Goal: Task Accomplishment & Management: Use online tool/utility

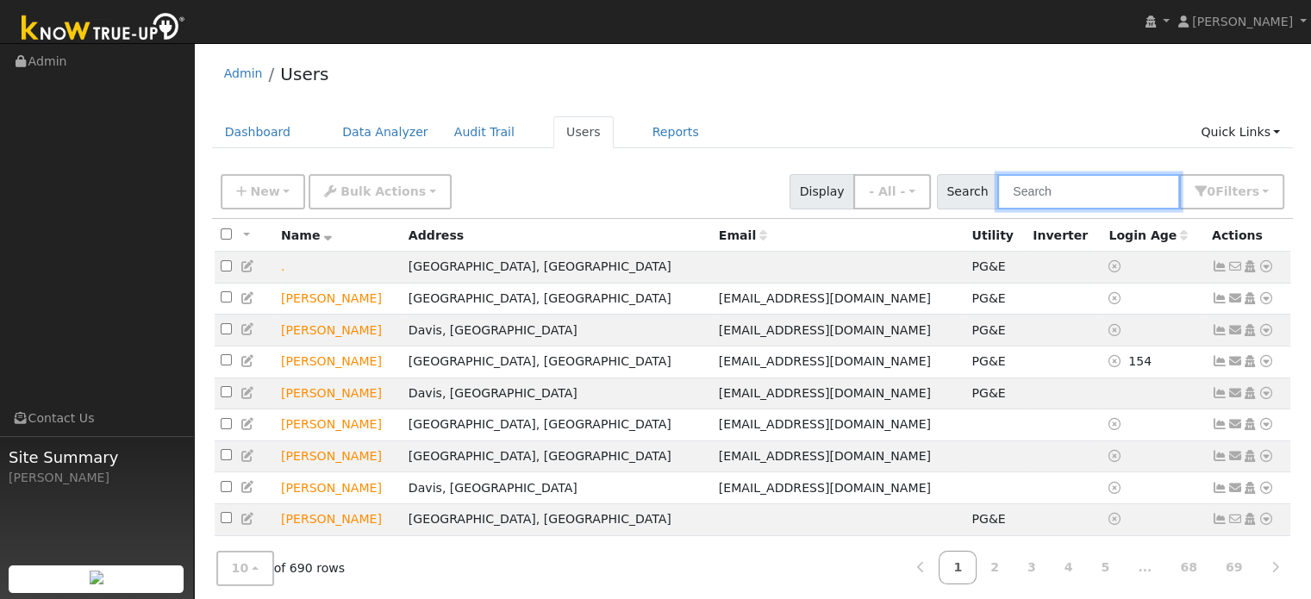
click at [1053, 184] on input "text" at bounding box center [1088, 191] width 183 height 35
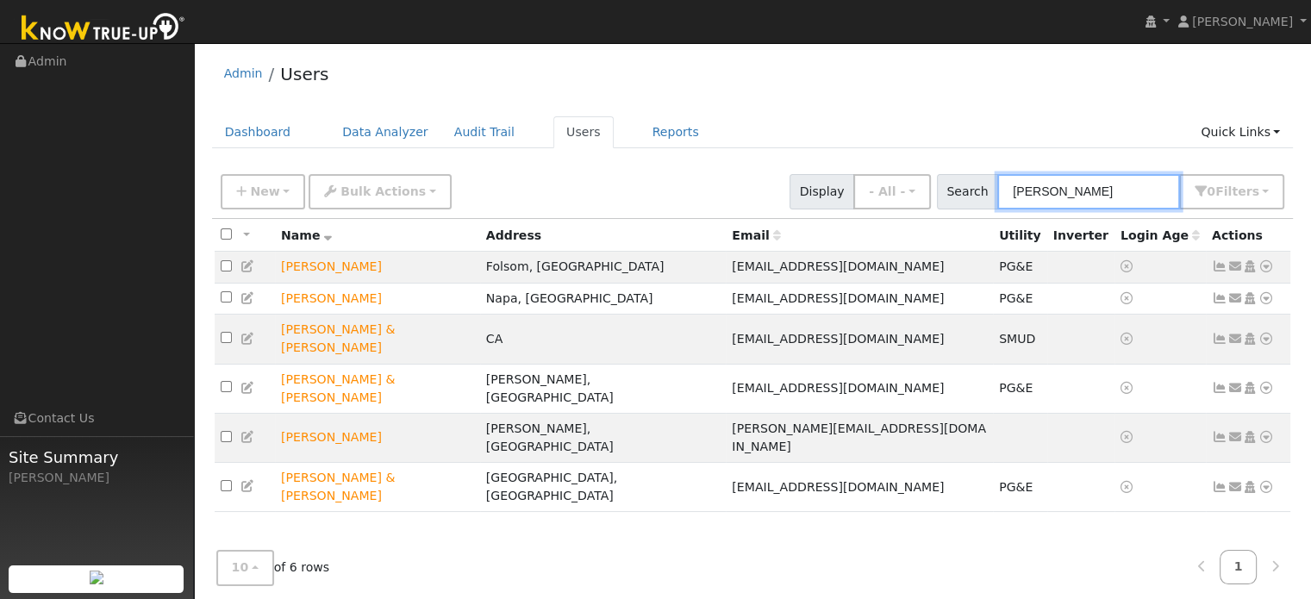
click at [1090, 191] on input "[PERSON_NAME]" at bounding box center [1088, 191] width 183 height 35
type input "W"
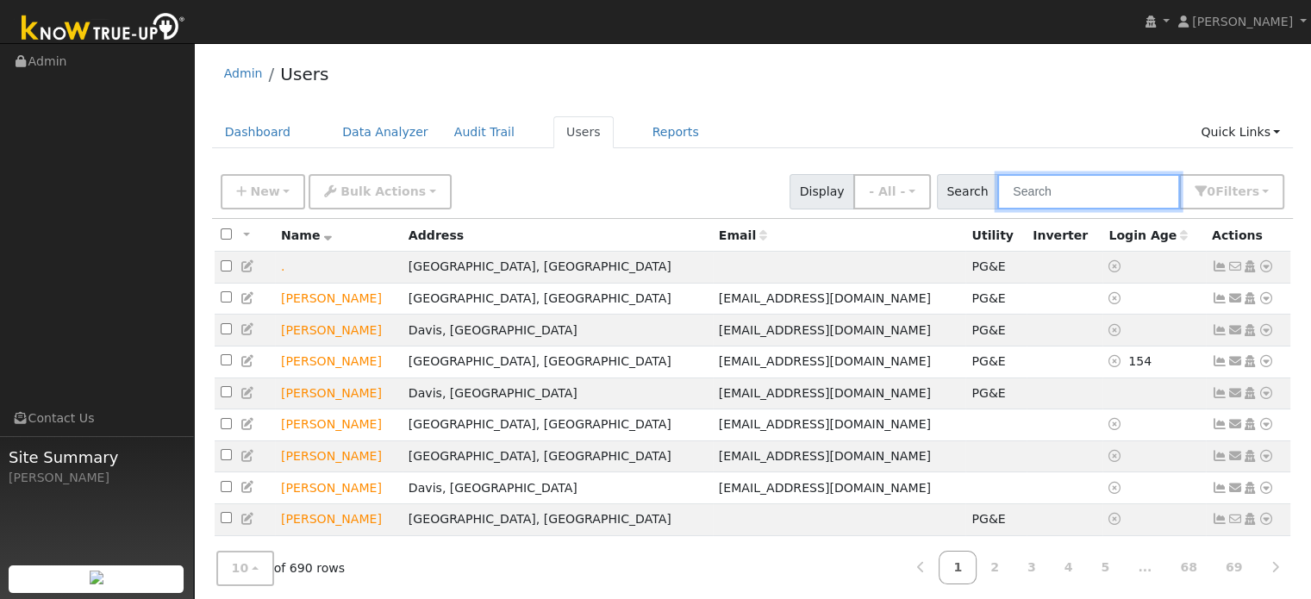
paste input "1555 Ridgeview Cir, Auburn, CA 95603"
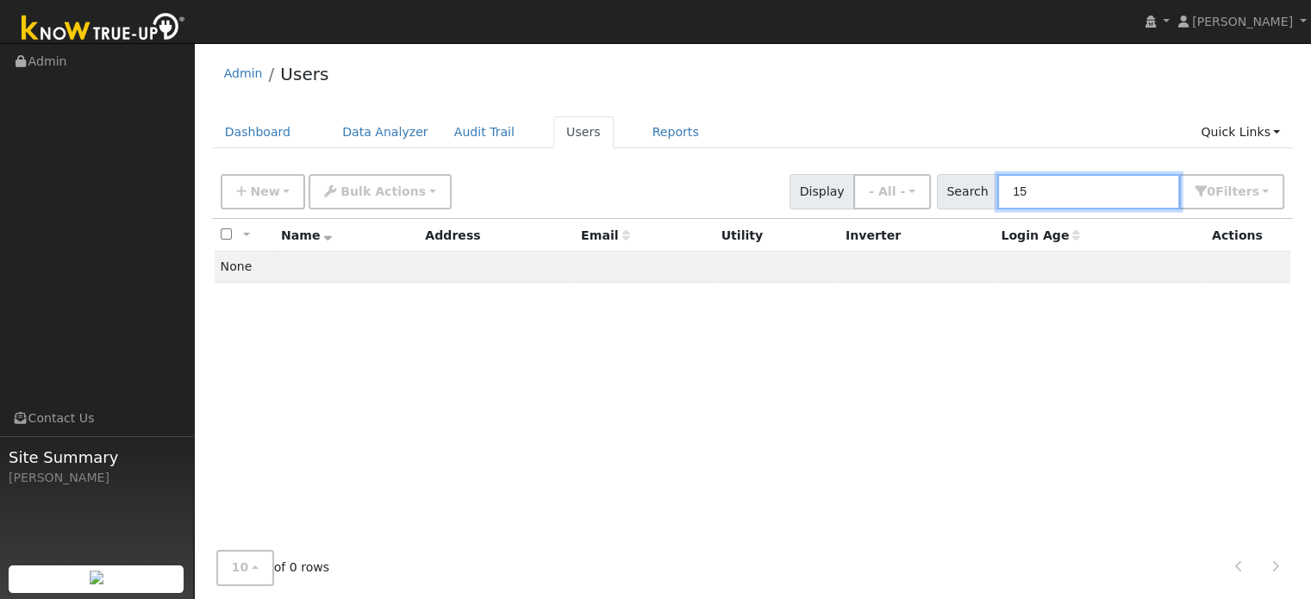
type input "1"
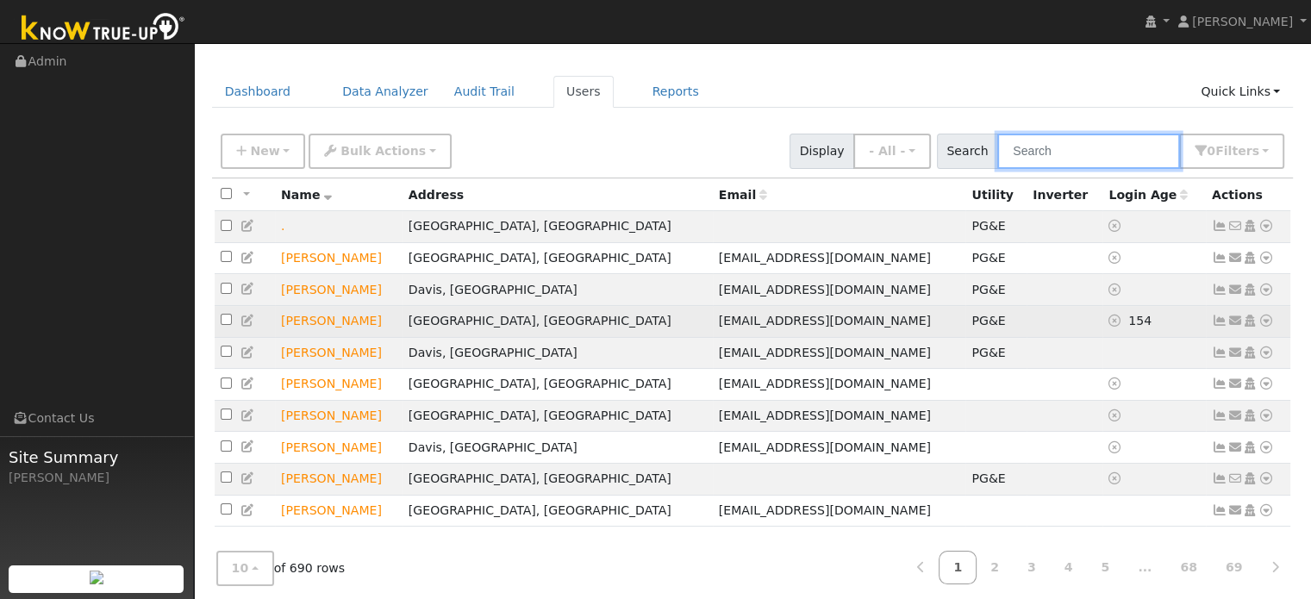
scroll to position [62, 0]
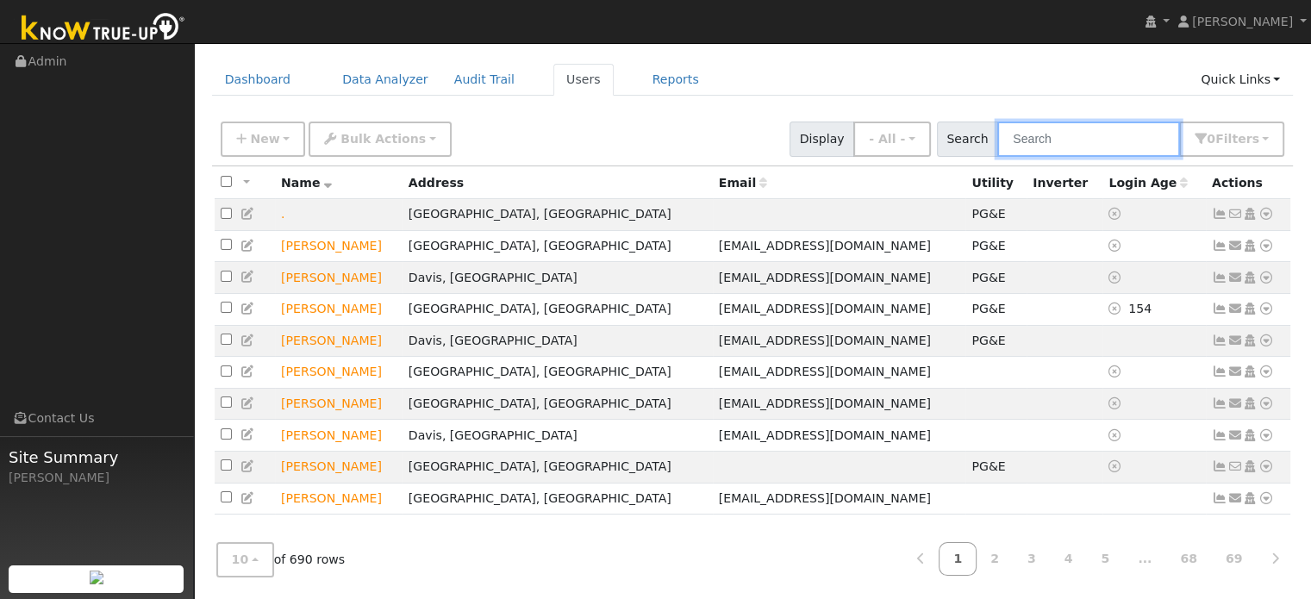
click at [1044, 122] on input "text" at bounding box center [1088, 139] width 183 height 35
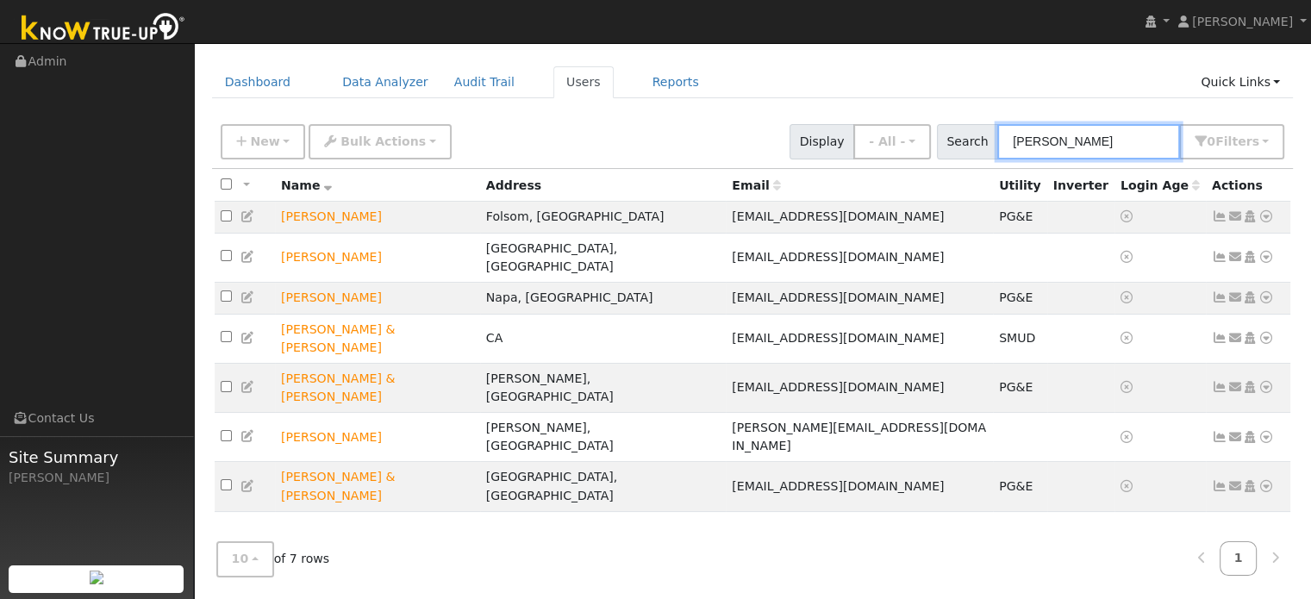
scroll to position [47, 0]
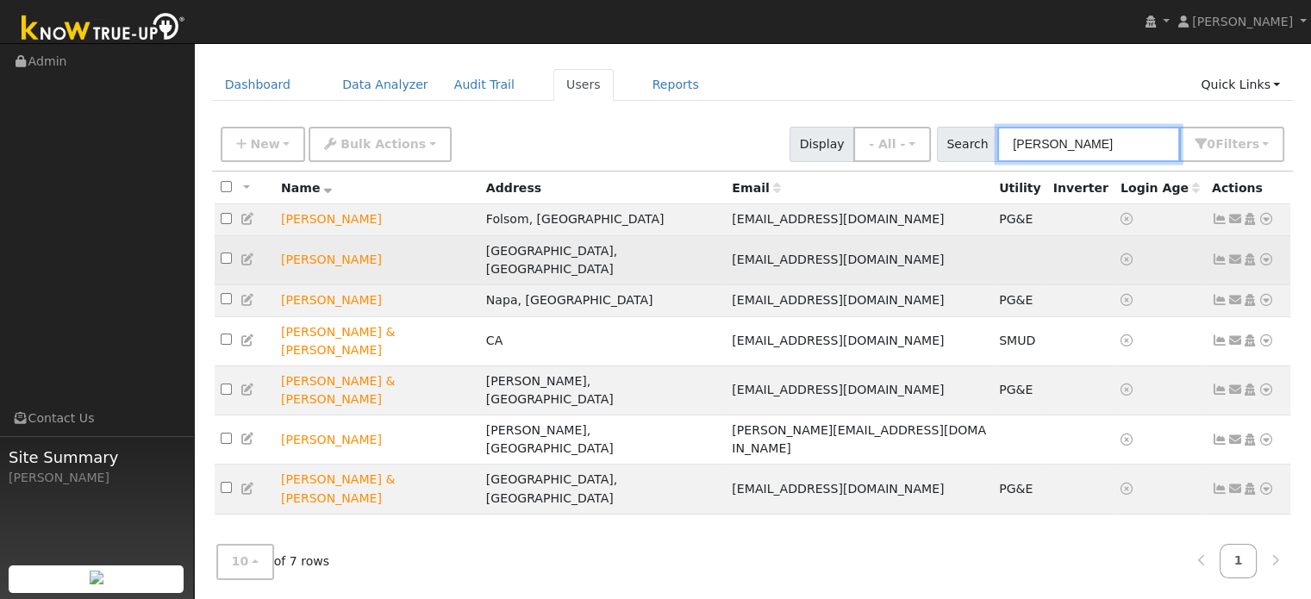
type input "william"
click at [1265, 253] on icon at bounding box center [1267, 259] width 16 height 12
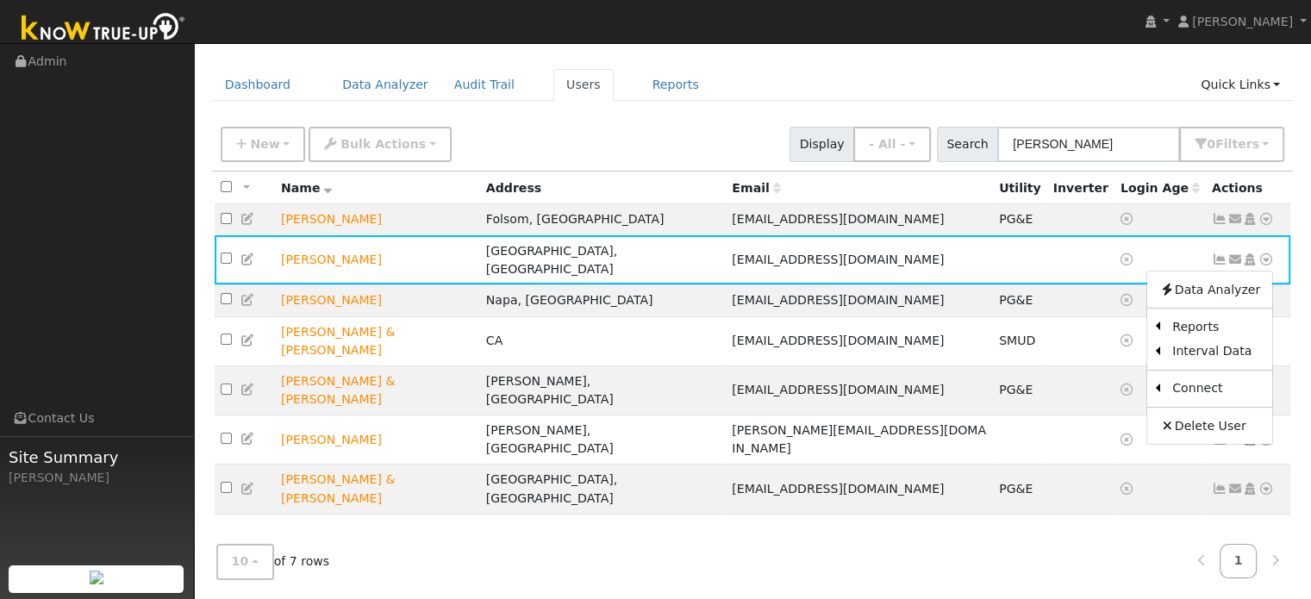
click at [0, 0] on link "Scenario" at bounding box center [0, 0] width 0 height 0
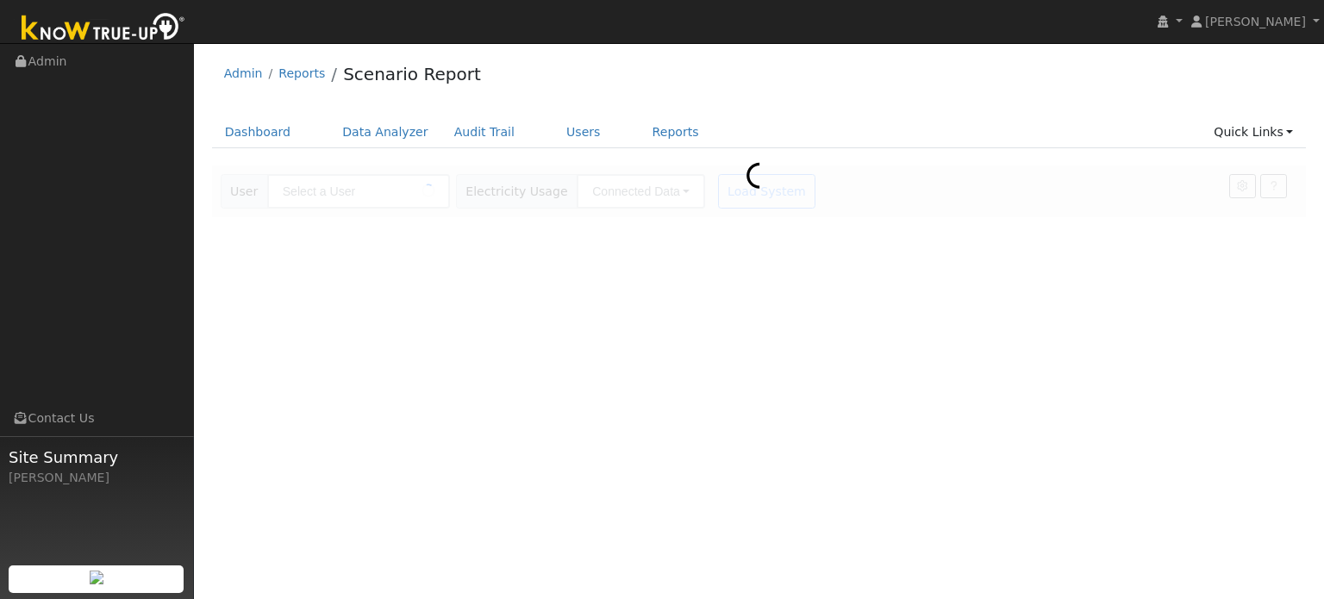
type input "[PERSON_NAME]"
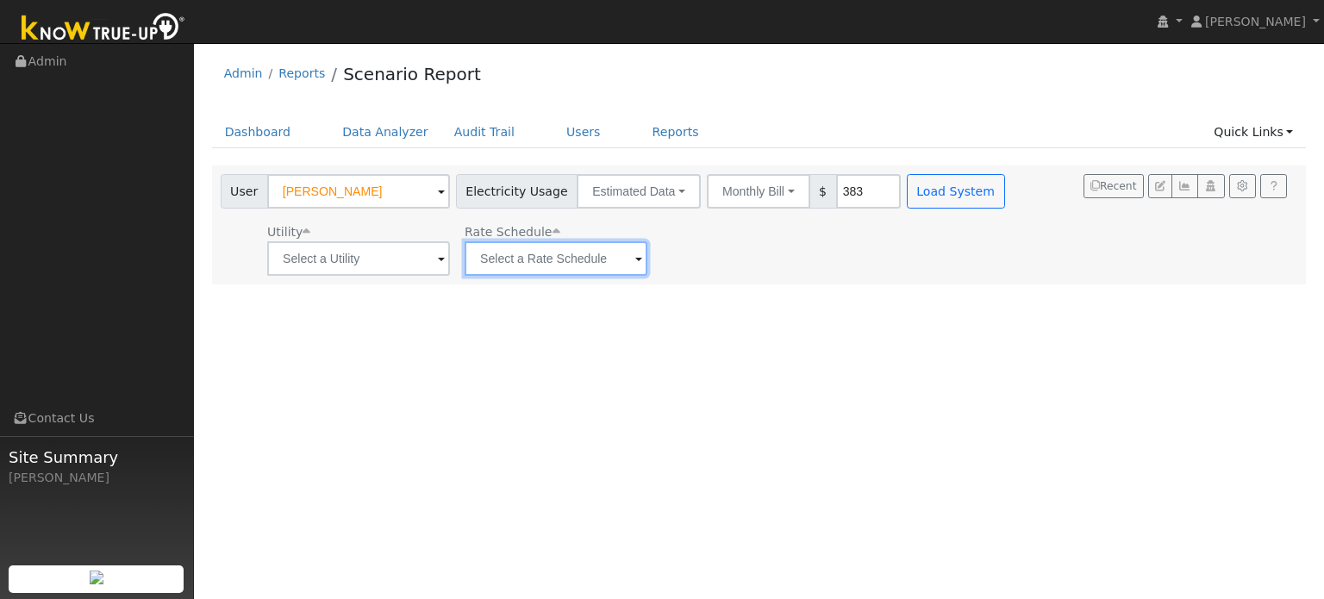
click at [582, 265] on input "text" at bounding box center [556, 258] width 183 height 34
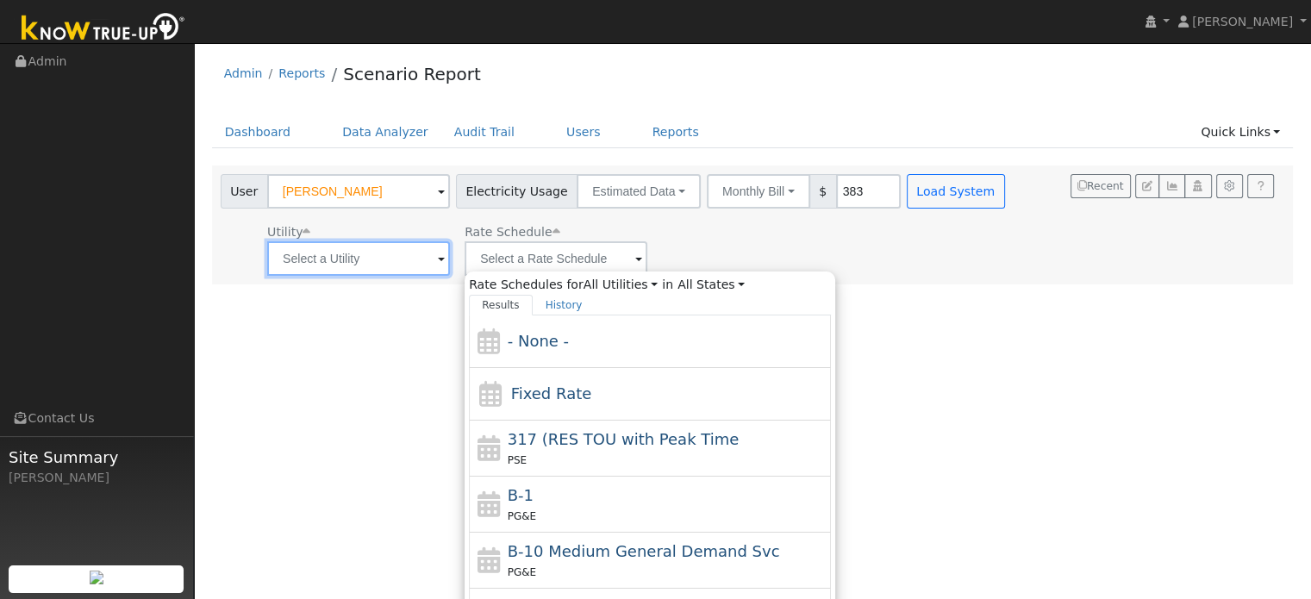
click at [347, 265] on input "text" at bounding box center [358, 258] width 183 height 34
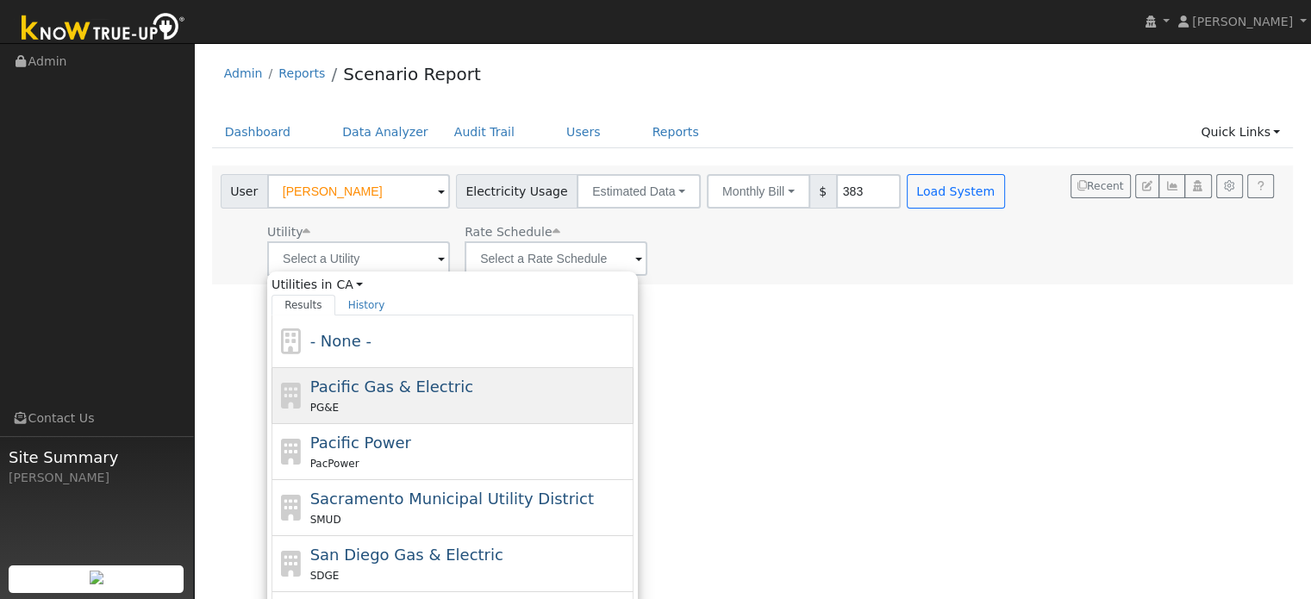
click at [368, 385] on span "Pacific Gas & Electric" at bounding box center [391, 387] width 163 height 18
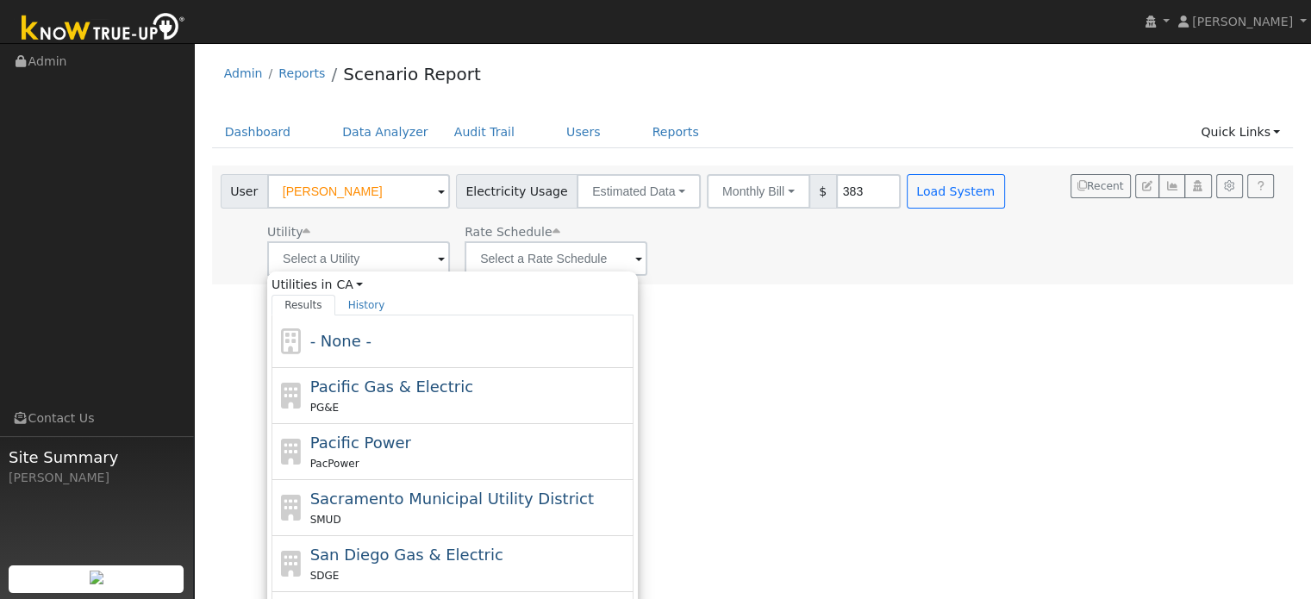
type input "Pacific Gas & Electric"
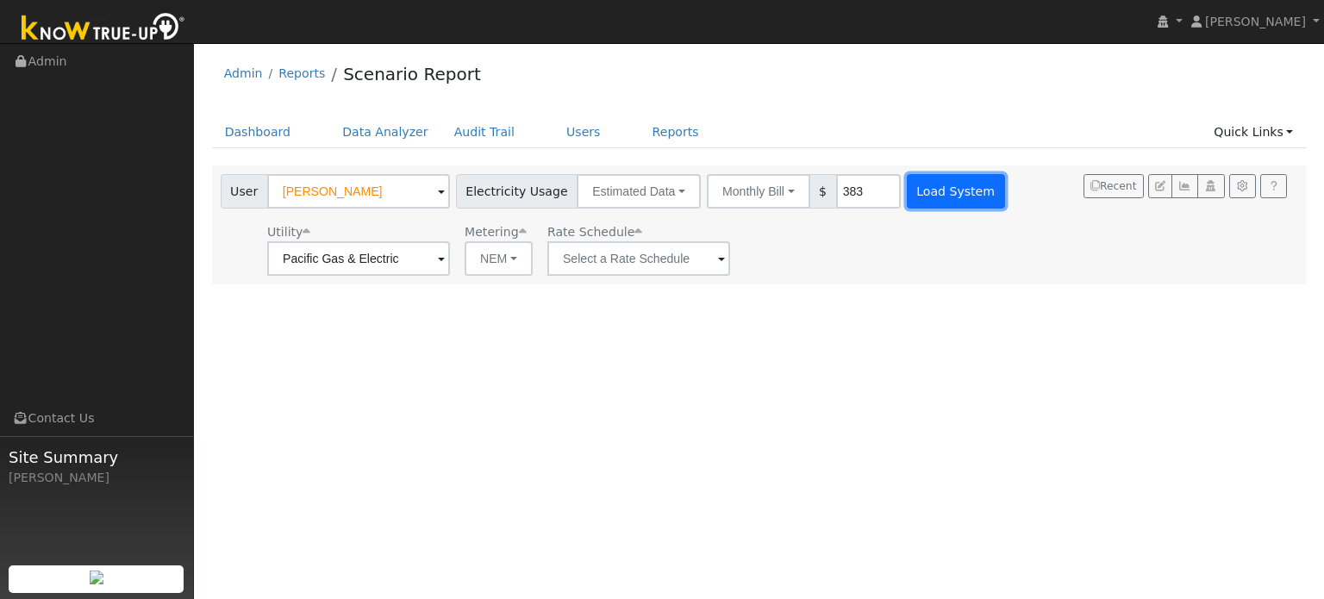
click at [907, 189] on button "Load System" at bounding box center [956, 191] width 98 height 34
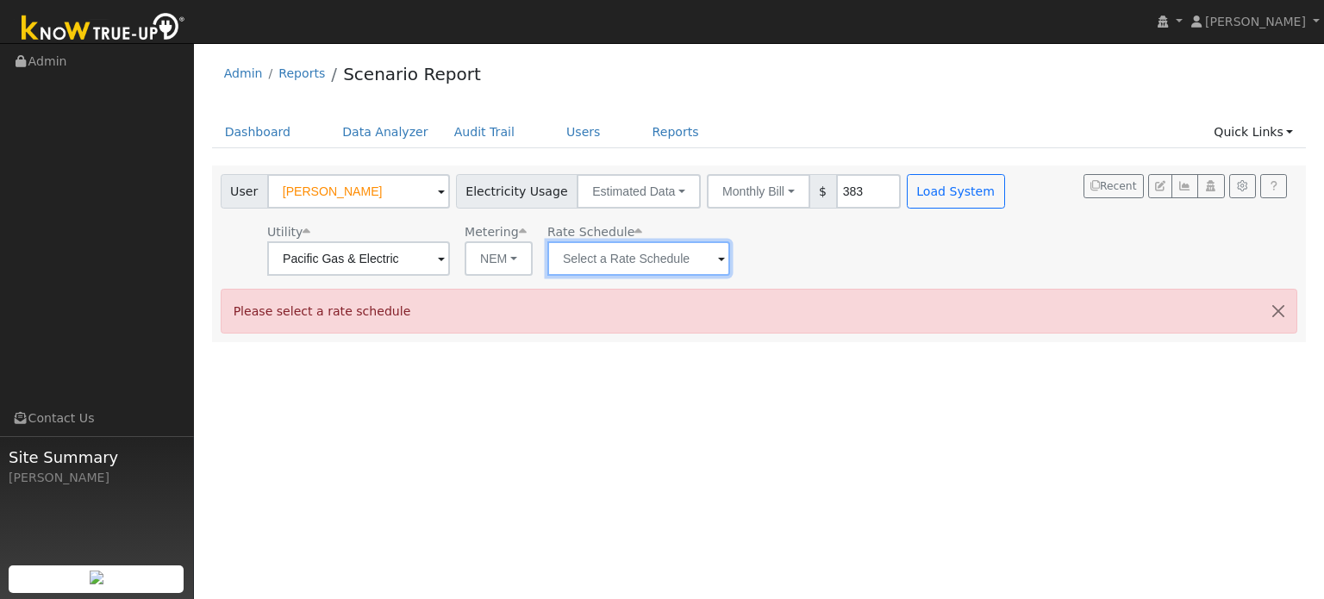
click at [641, 272] on input "text" at bounding box center [638, 258] width 183 height 34
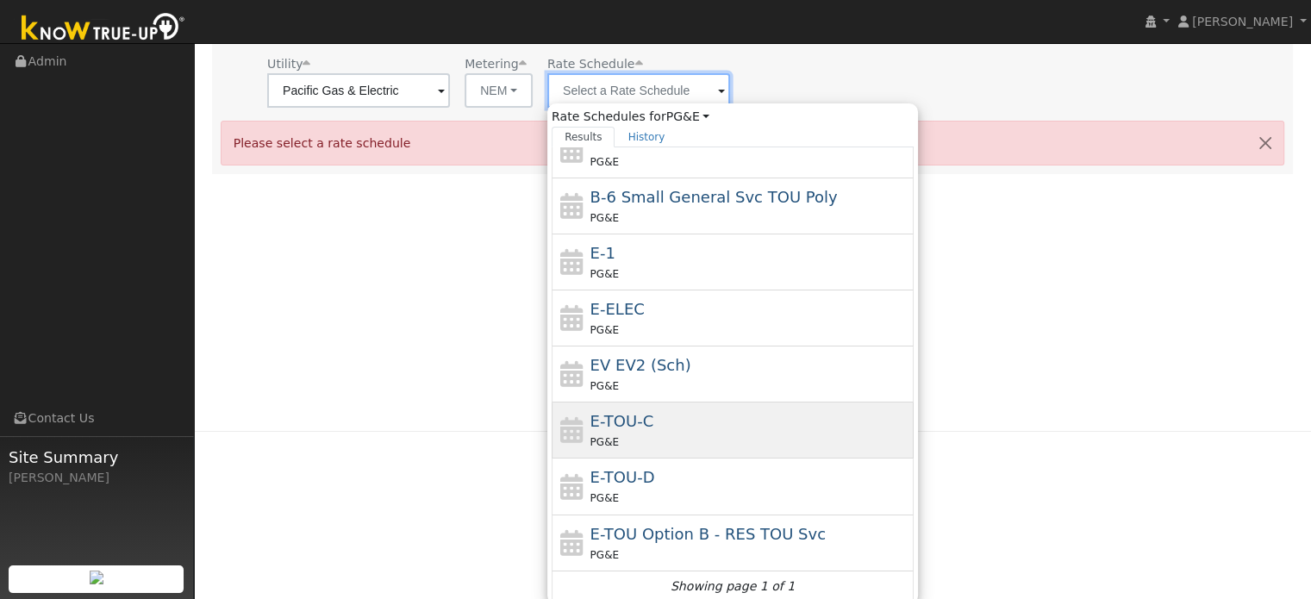
scroll to position [172, 0]
click at [659, 421] on div "E-TOU-C PG&E" at bounding box center [750, 426] width 320 height 41
type input "E-TOU-C"
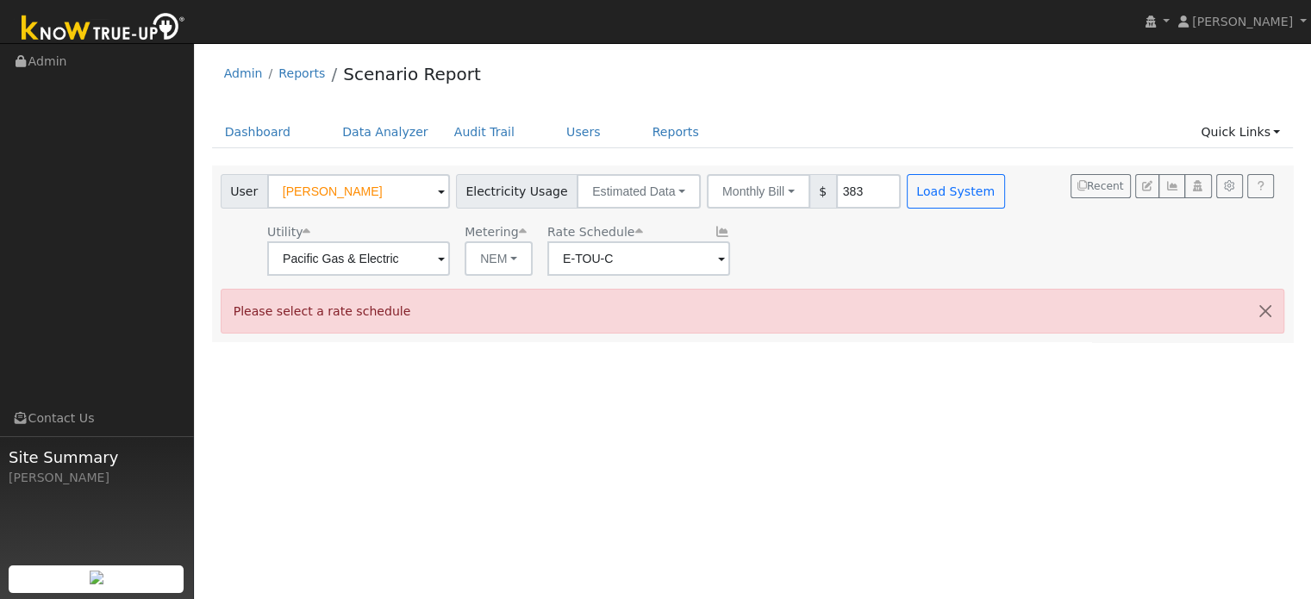
scroll to position [0, 0]
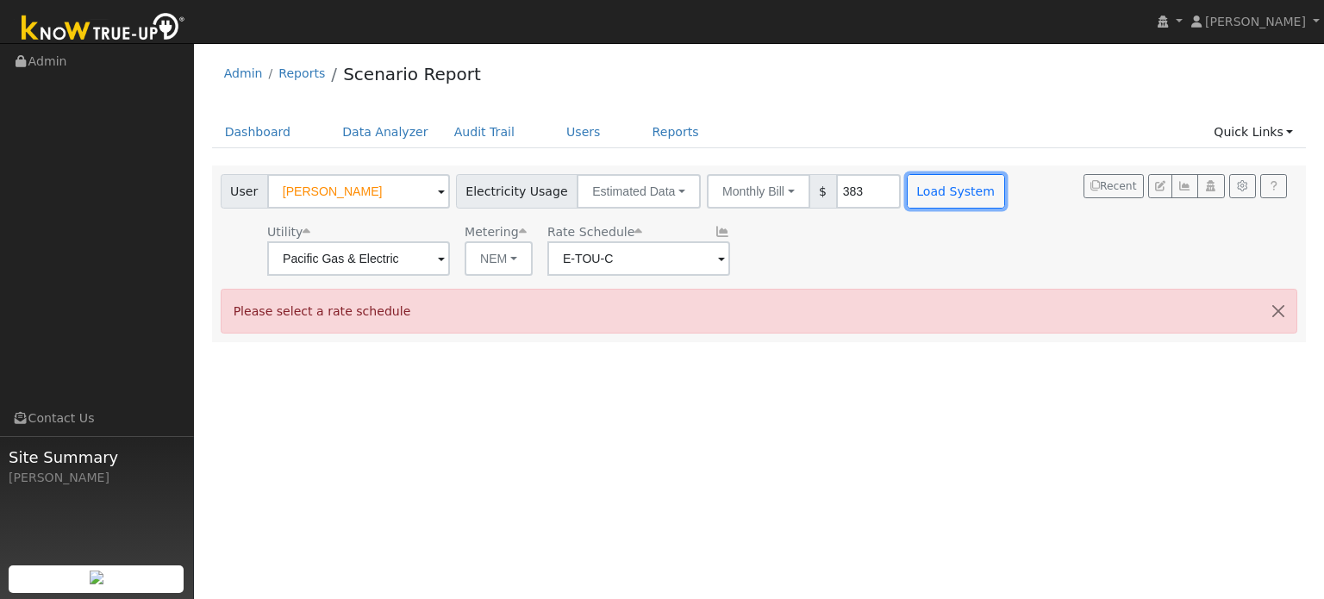
click at [912, 185] on button "Load System" at bounding box center [956, 191] width 98 height 34
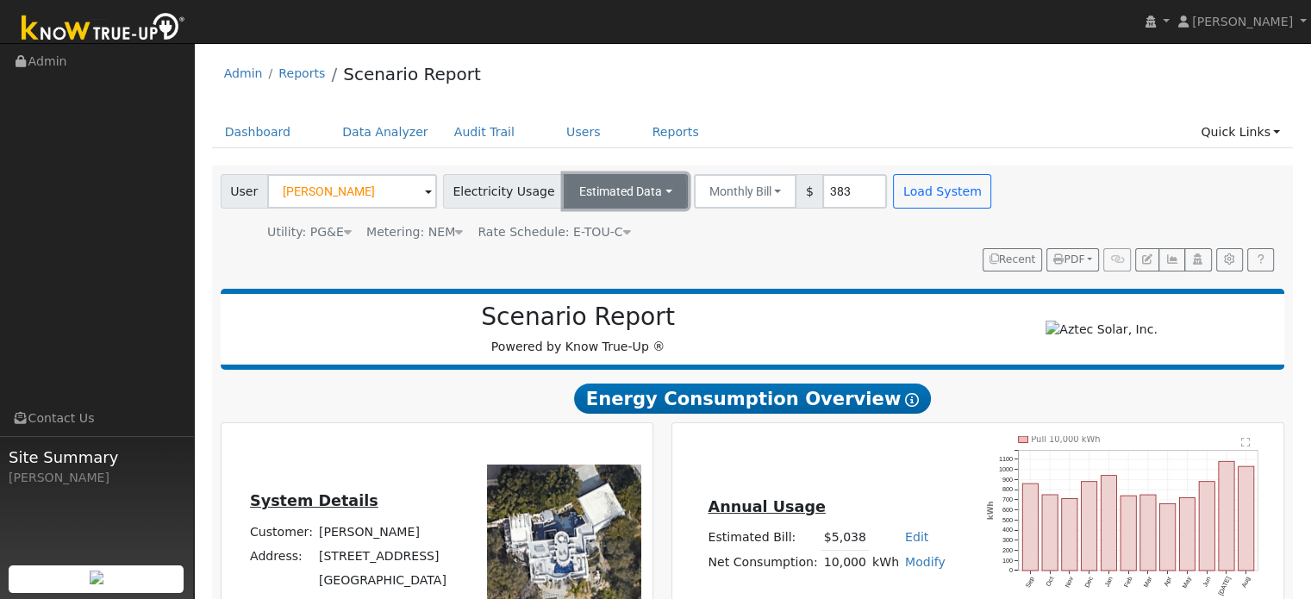
click at [648, 186] on button "Estimated Data" at bounding box center [626, 191] width 124 height 34
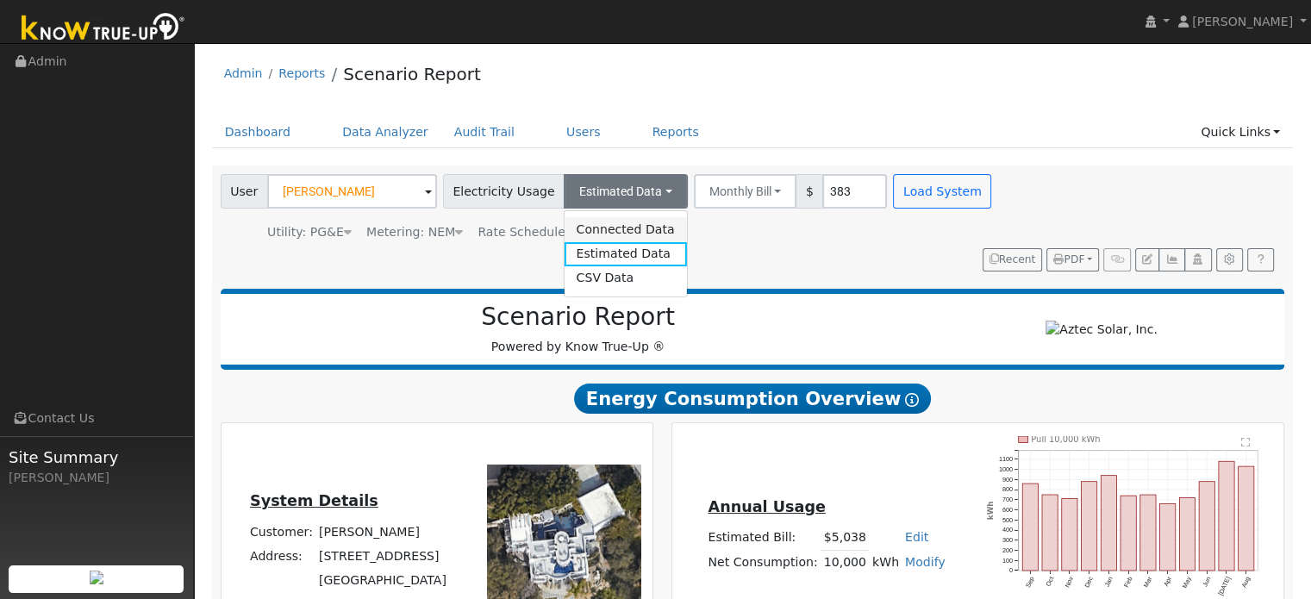
click at [597, 228] on link "Connected Data" at bounding box center [625, 229] width 122 height 24
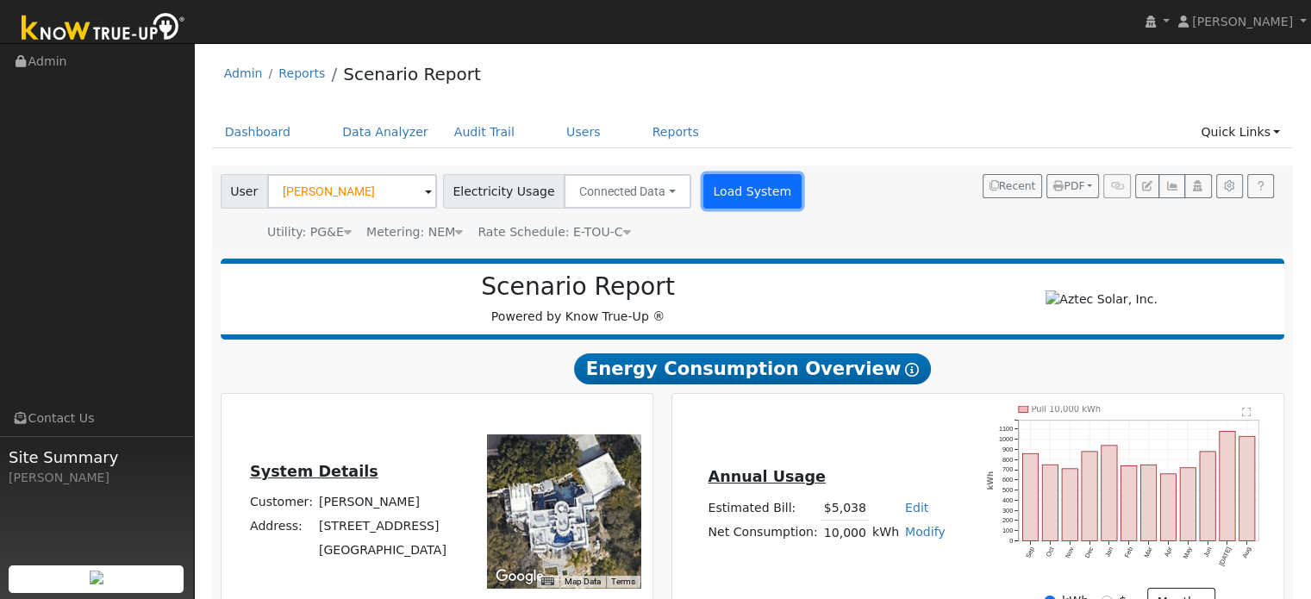
click at [748, 196] on button "Load System" at bounding box center [752, 191] width 98 height 34
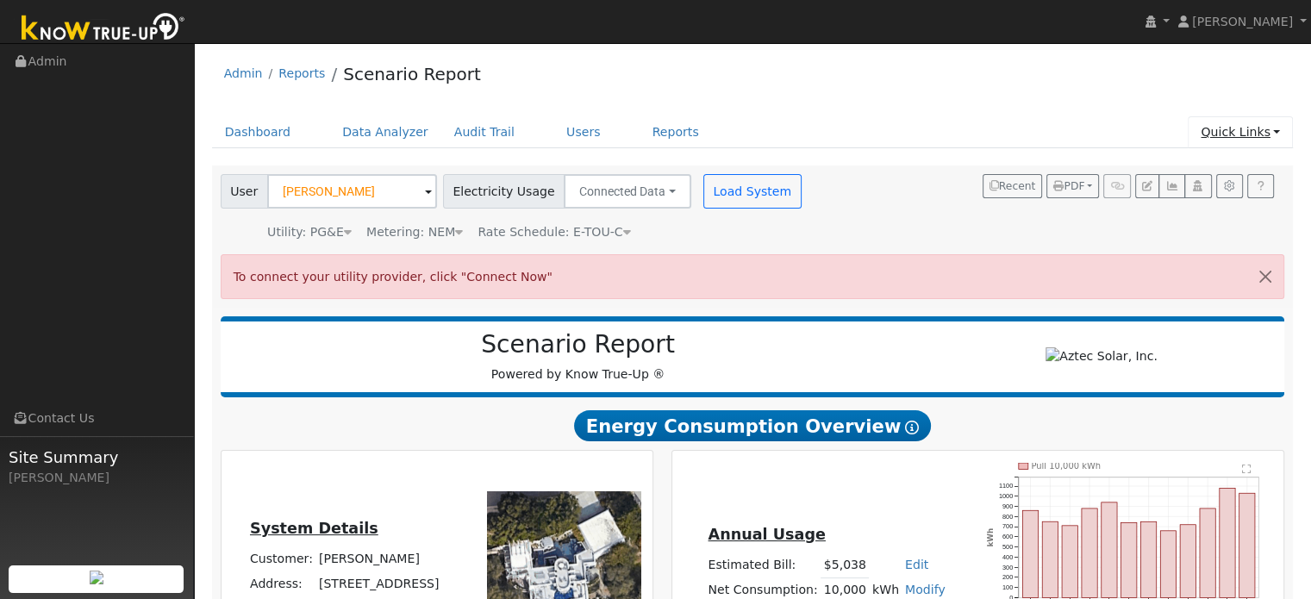
click at [1249, 130] on link "Quick Links" at bounding box center [1240, 132] width 105 height 32
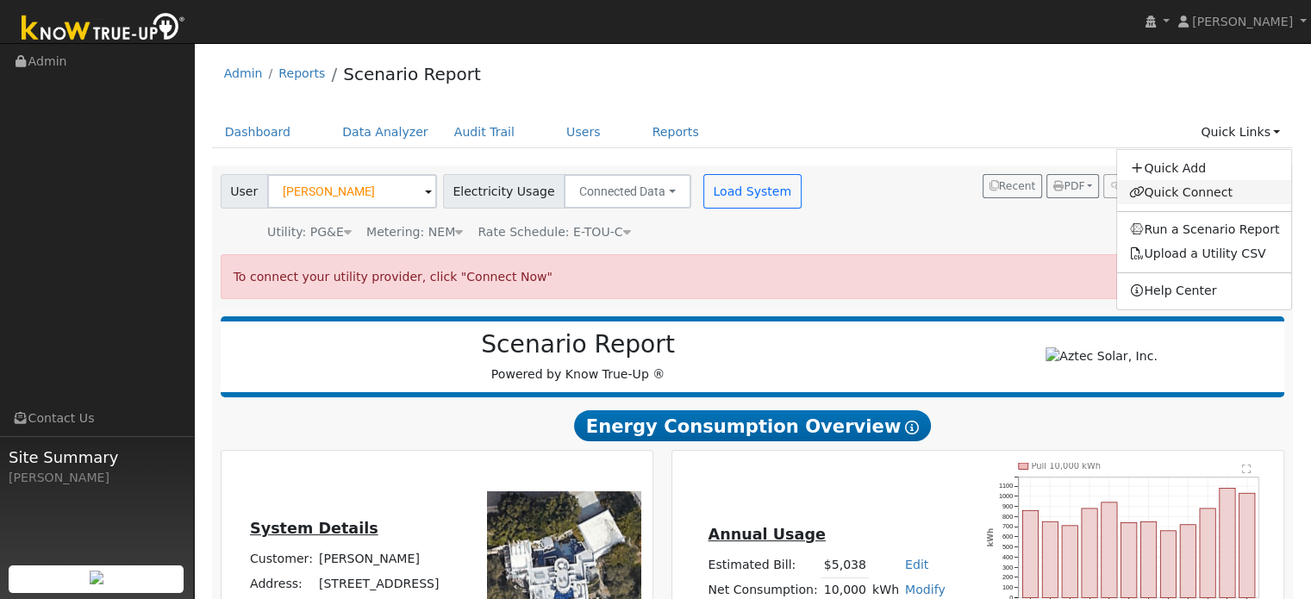
click at [1183, 185] on link "Quick Connect" at bounding box center [1204, 192] width 175 height 24
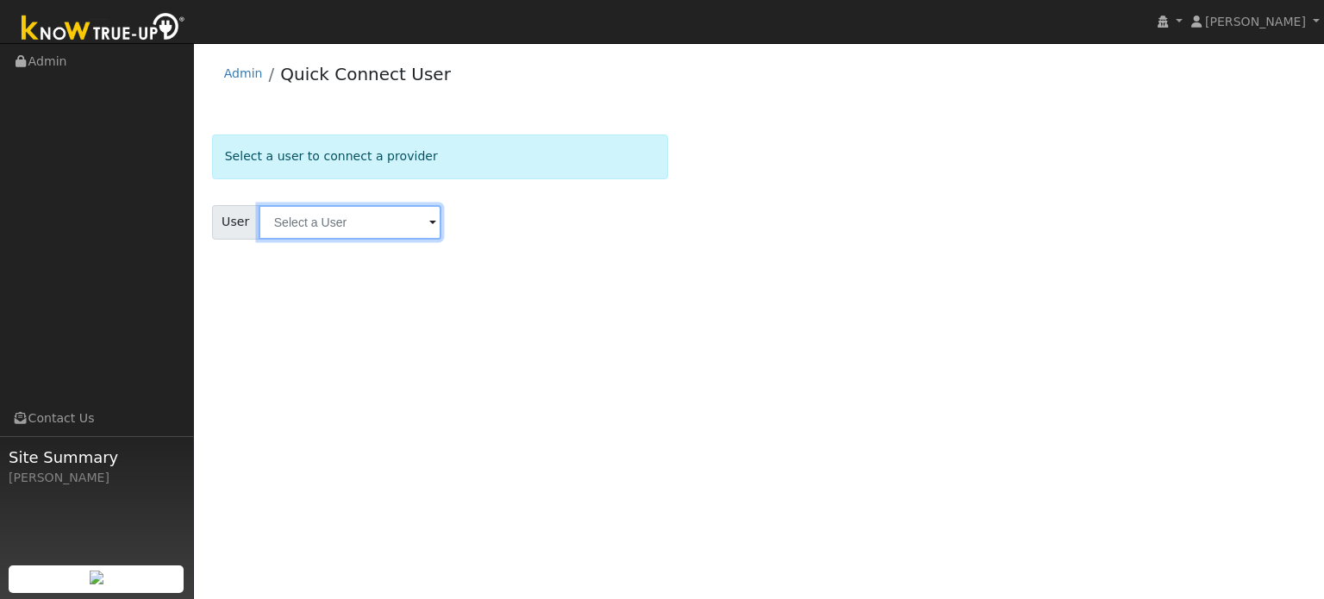
click at [297, 222] on input "text" at bounding box center [350, 222] width 183 height 34
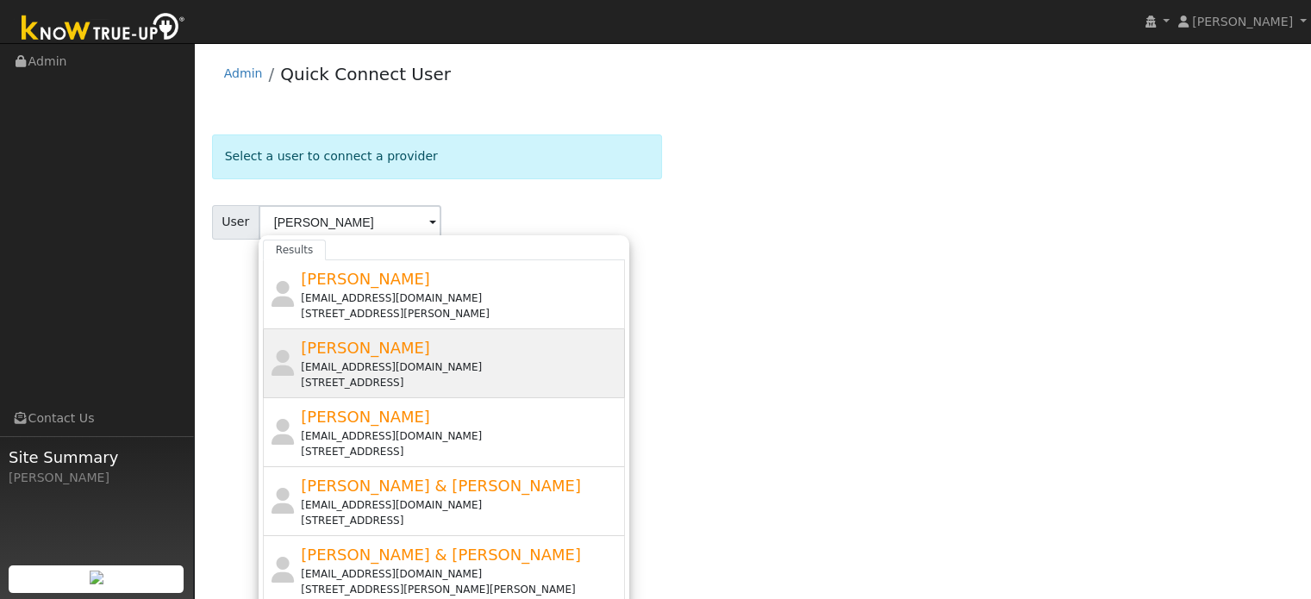
click at [321, 364] on div "[EMAIL_ADDRESS][DOMAIN_NAME]" at bounding box center [461, 367] width 320 height 16
type input "[PERSON_NAME]"
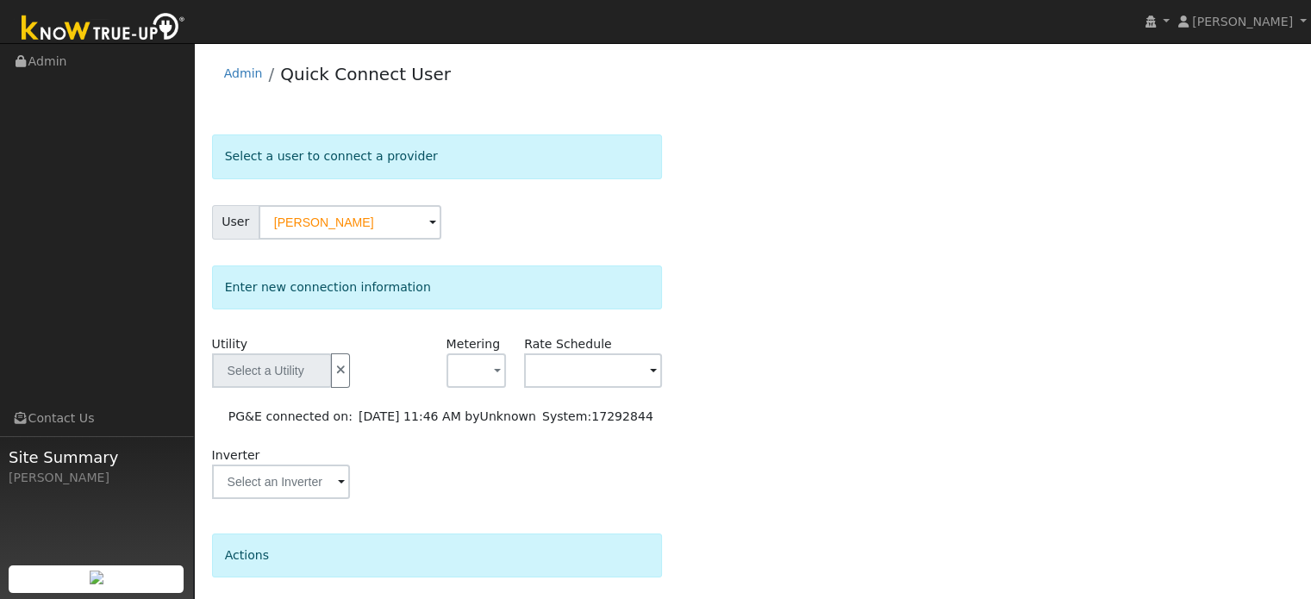
type input "PG&E"
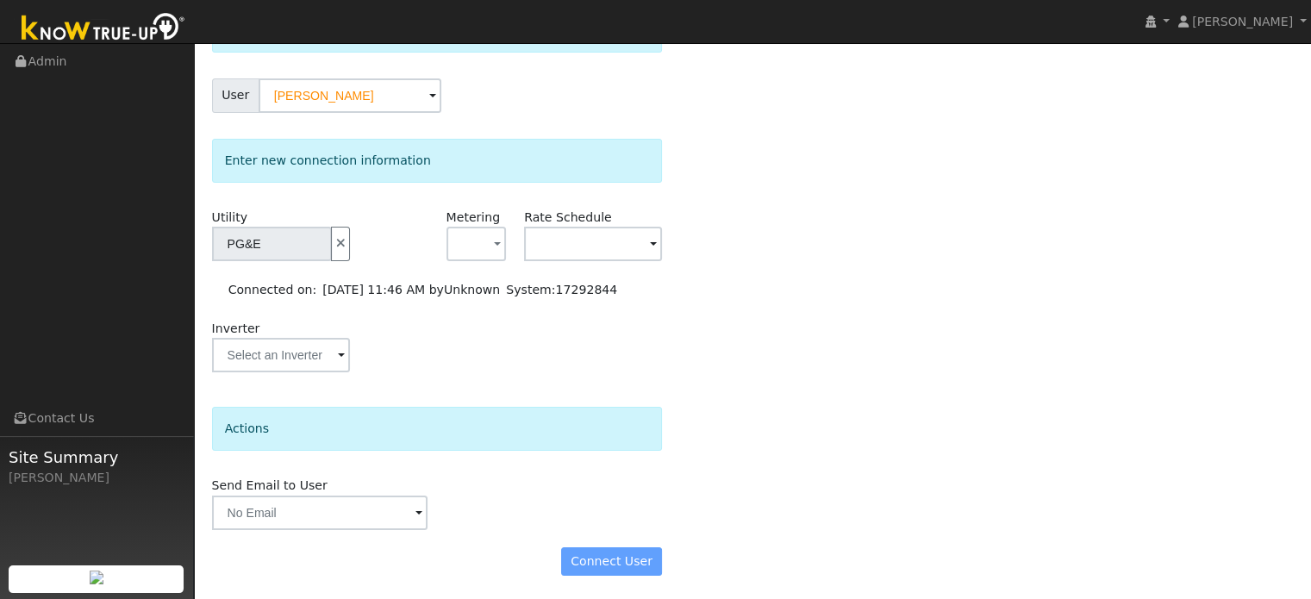
scroll to position [128, 0]
click at [635, 555] on div "Connect User" at bounding box center [437, 561] width 469 height 29
click at [616, 554] on div "Connect User" at bounding box center [437, 561] width 469 height 29
drag, startPoint x: 614, startPoint y: 554, endPoint x: 623, endPoint y: 538, distance: 18.9
click at [615, 553] on div "Connect User" at bounding box center [437, 561] width 469 height 29
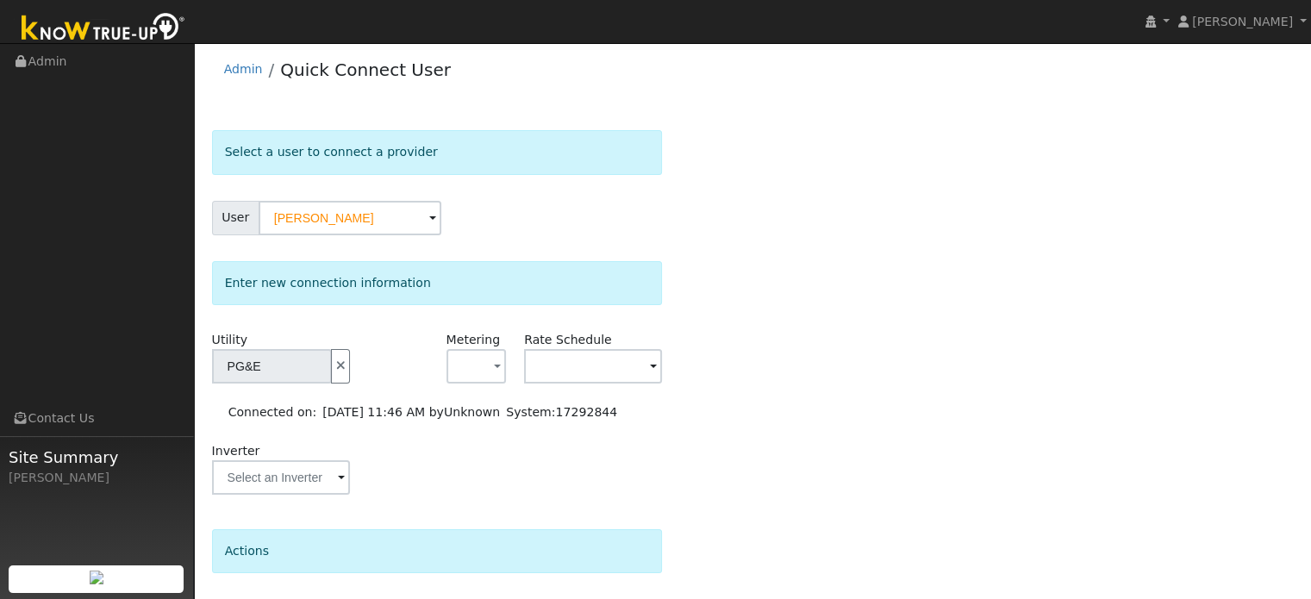
scroll to position [0, 0]
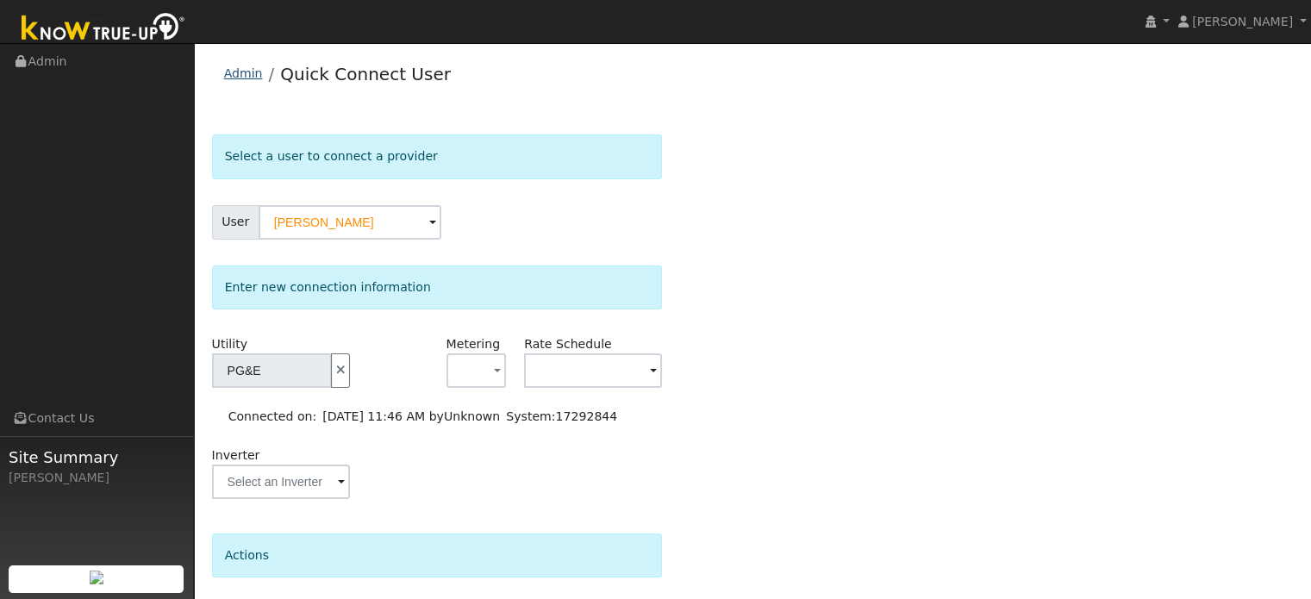
click at [250, 70] on link "Admin" at bounding box center [243, 73] width 39 height 14
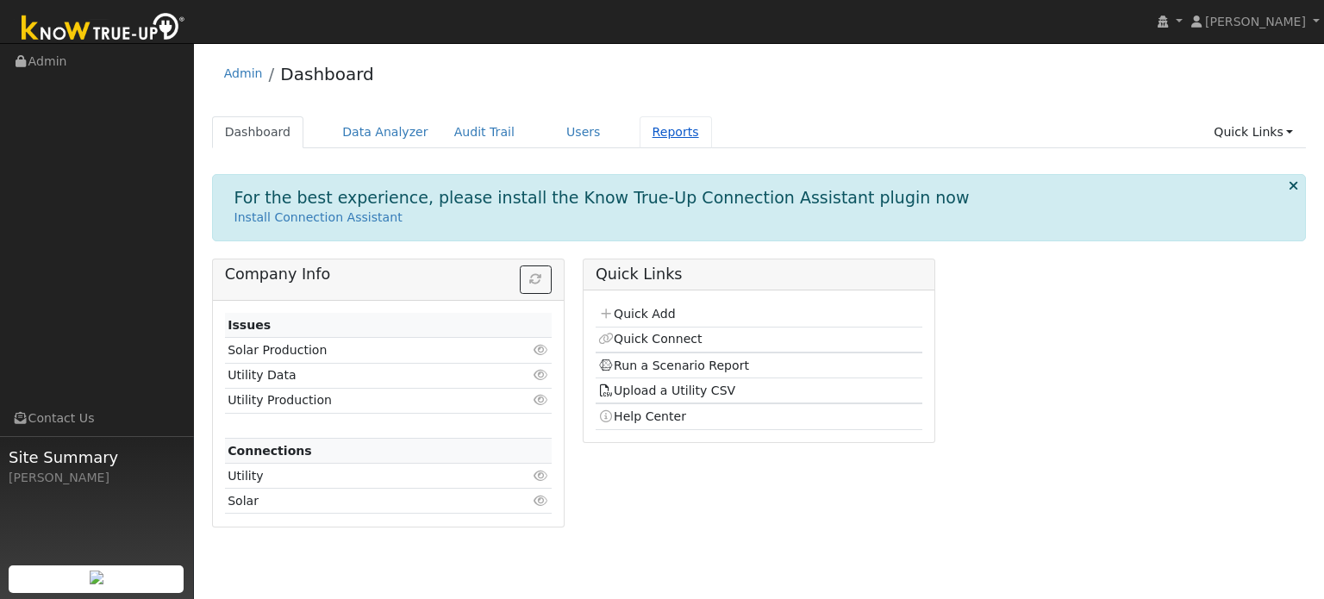
click at [643, 129] on link "Reports" at bounding box center [676, 132] width 72 height 32
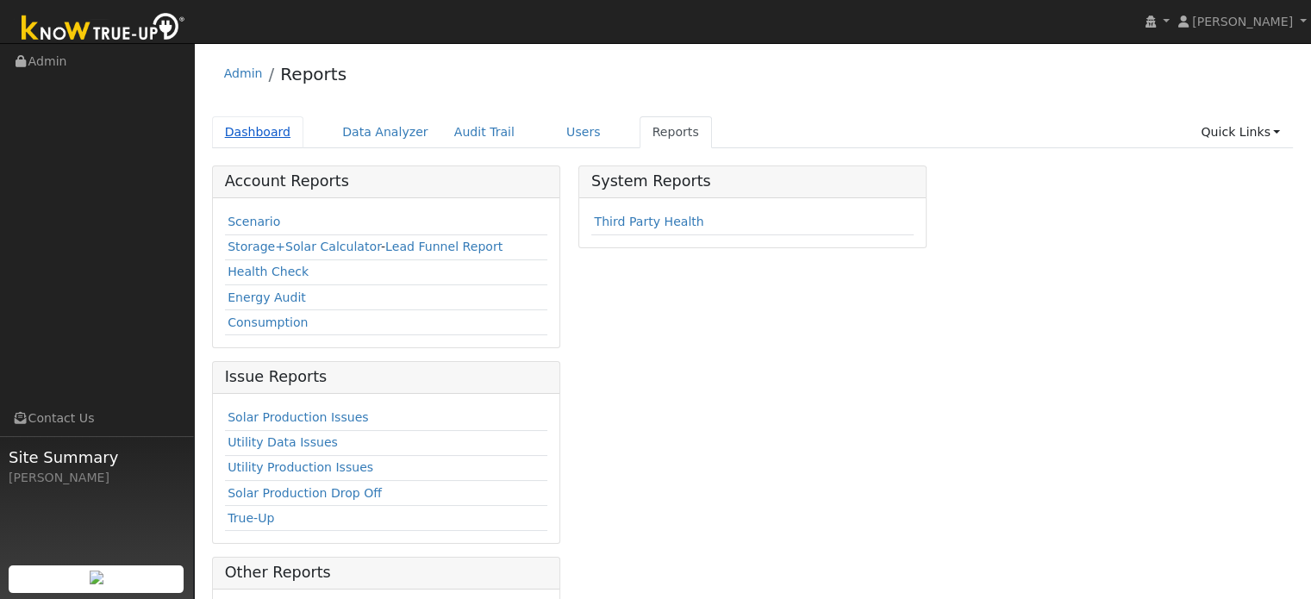
click at [251, 134] on link "Dashboard" at bounding box center [258, 132] width 92 height 32
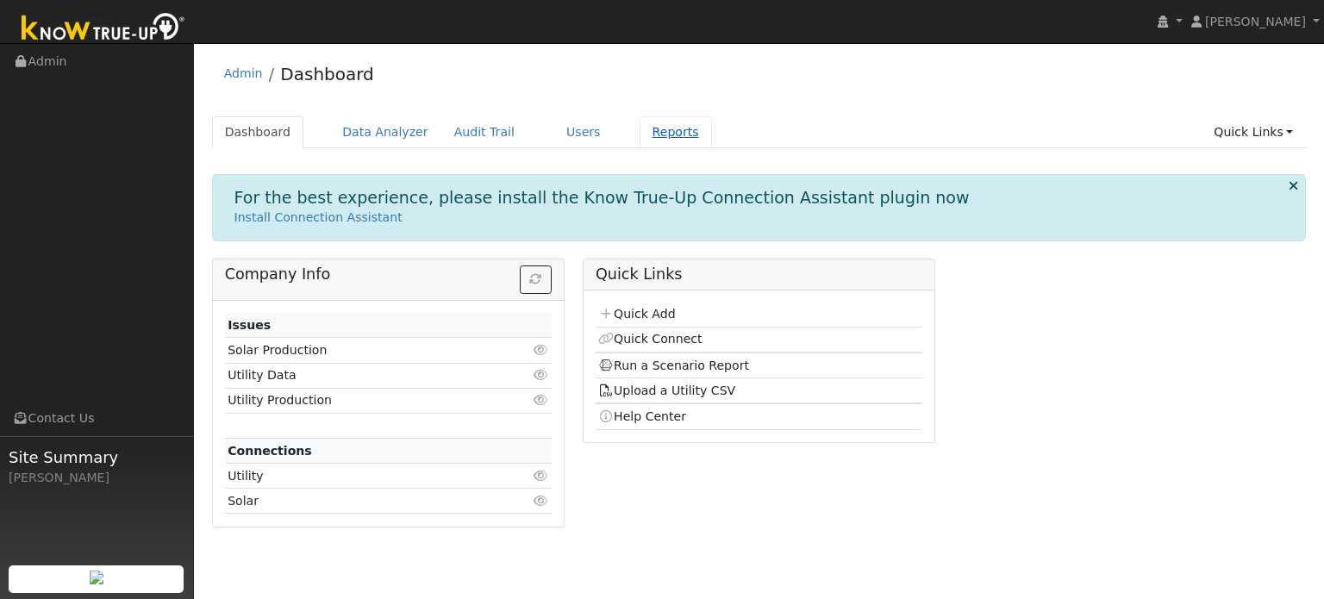
click at [640, 131] on link "Reports" at bounding box center [676, 132] width 72 height 32
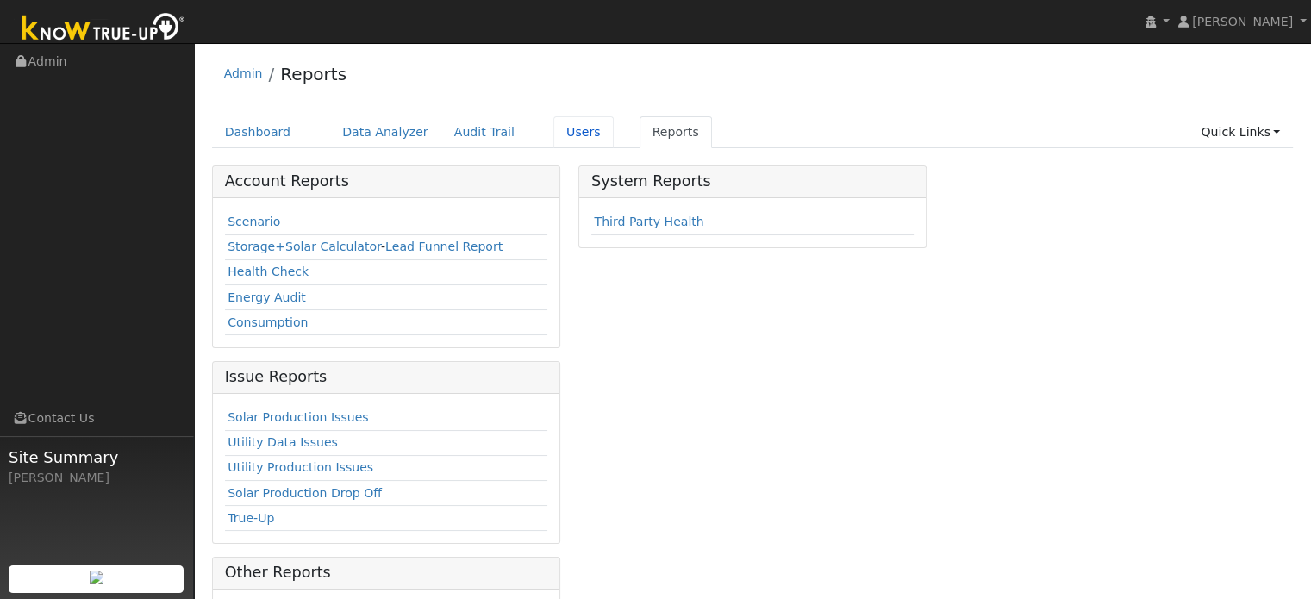
click at [559, 136] on link "Users" at bounding box center [583, 132] width 60 height 32
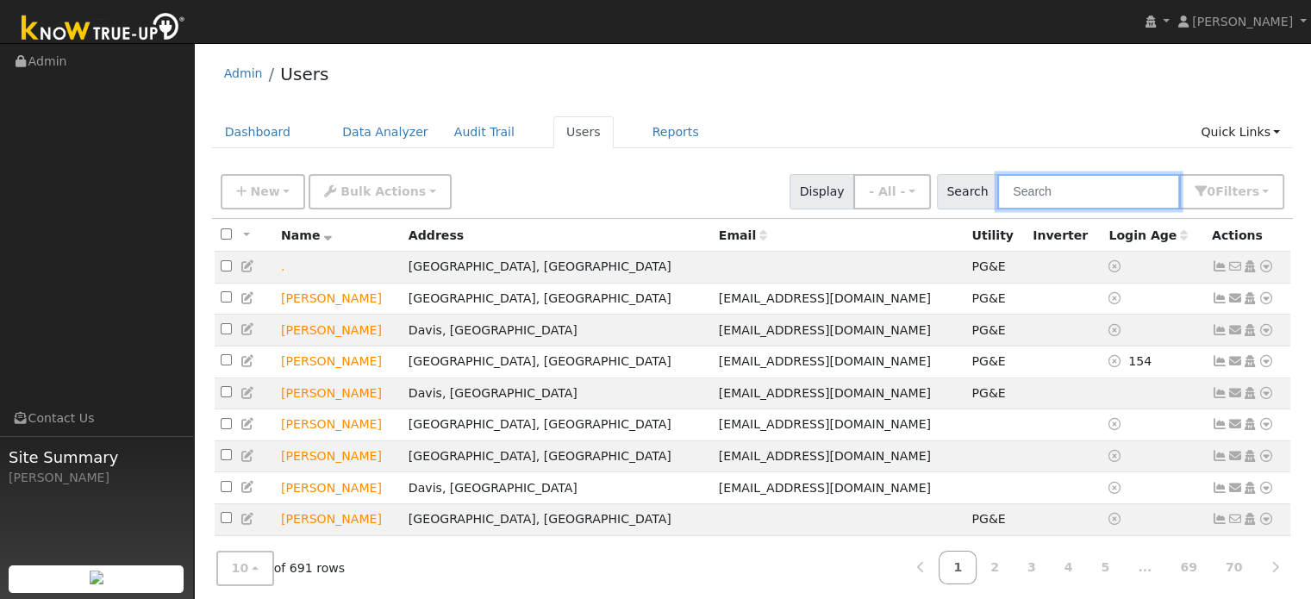
click at [1041, 188] on input "text" at bounding box center [1088, 191] width 183 height 35
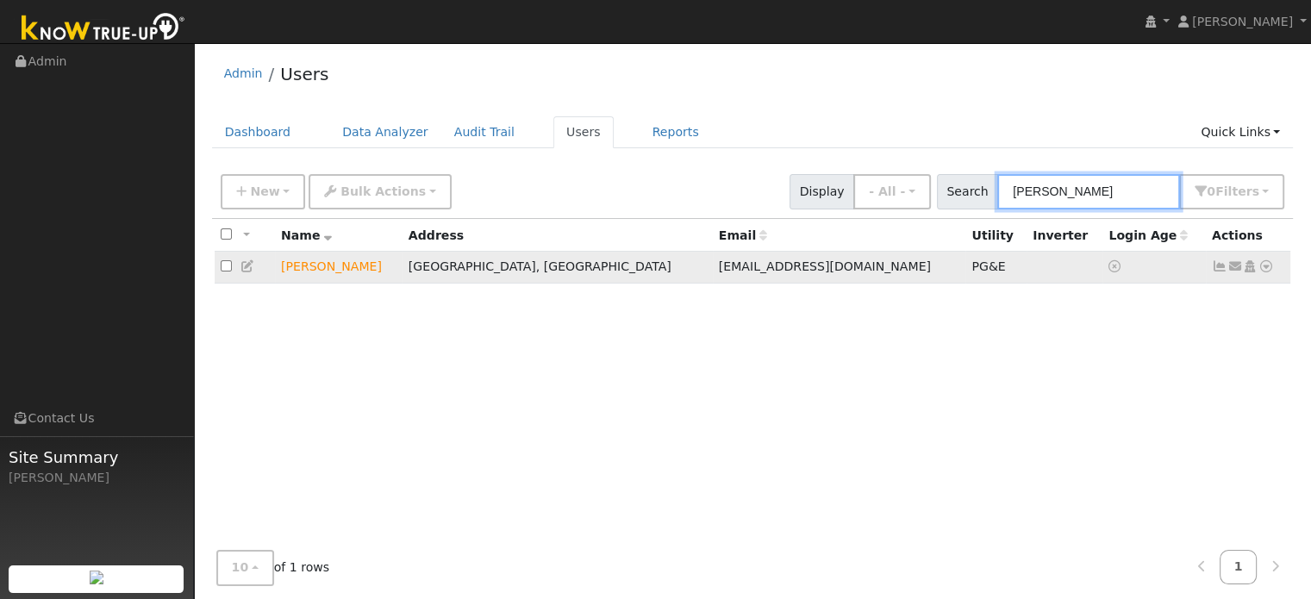
type input "William Law"
click at [1266, 265] on icon at bounding box center [1267, 266] width 16 height 12
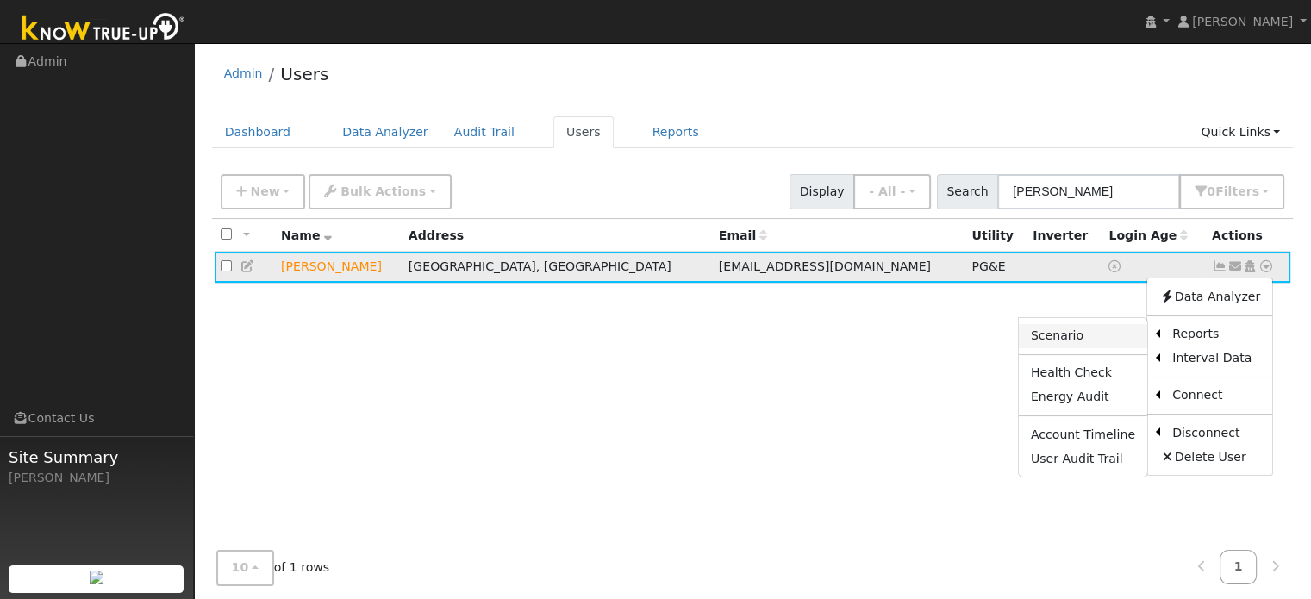
click at [1078, 332] on link "Scenario" at bounding box center [1083, 336] width 128 height 24
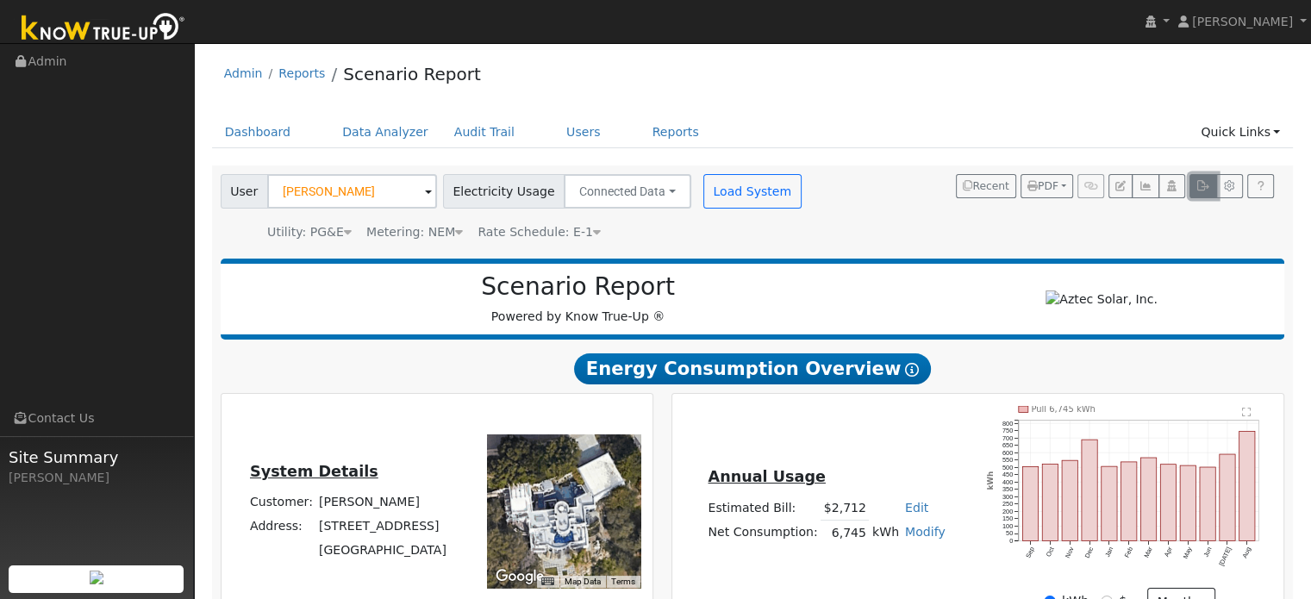
click at [1209, 189] on icon "button" at bounding box center [1202, 186] width 13 height 10
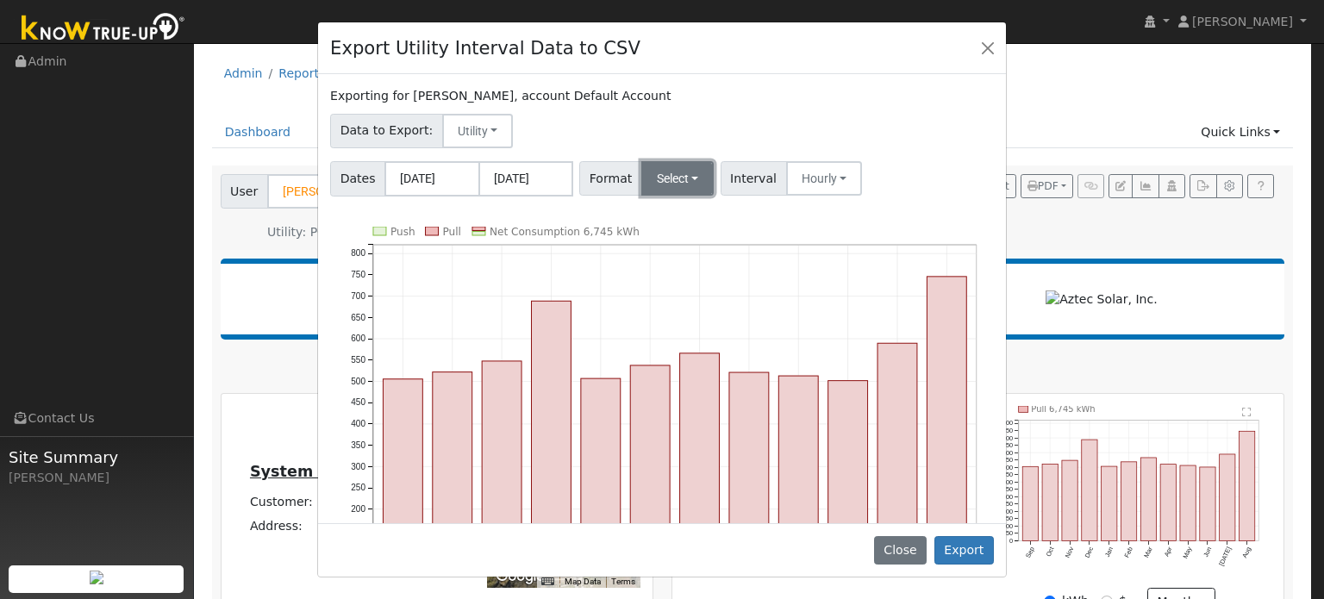
click at [671, 186] on button "Select" at bounding box center [677, 178] width 73 height 34
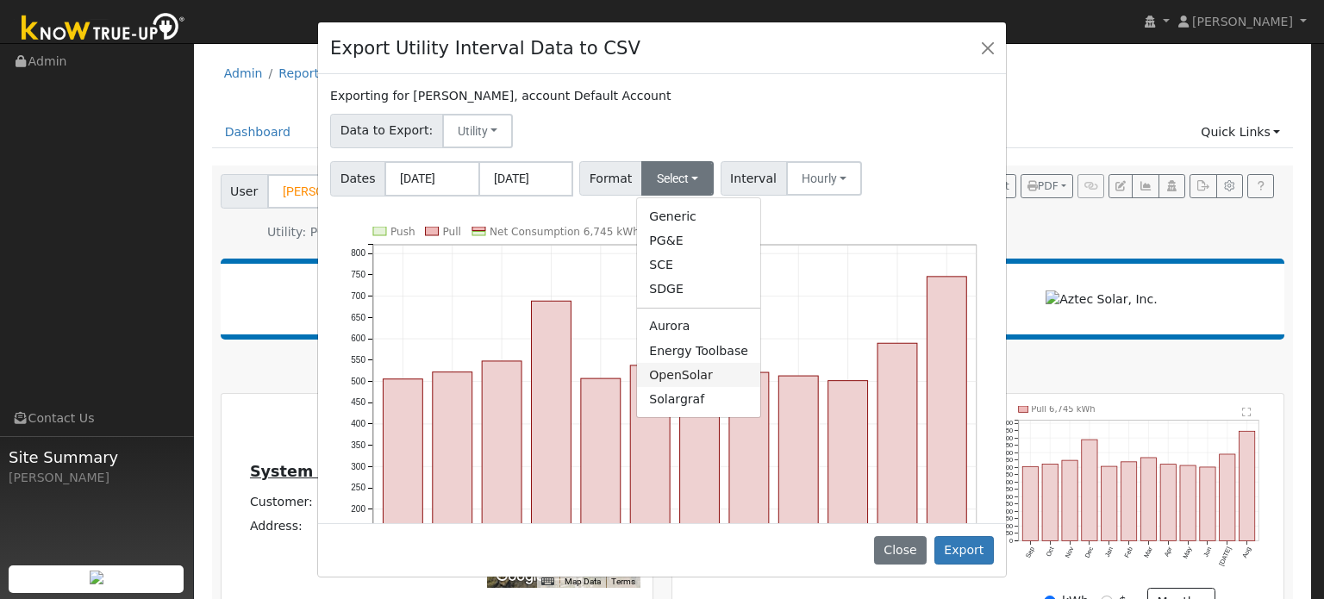
click at [662, 371] on link "OpenSolar" at bounding box center [698, 375] width 123 height 24
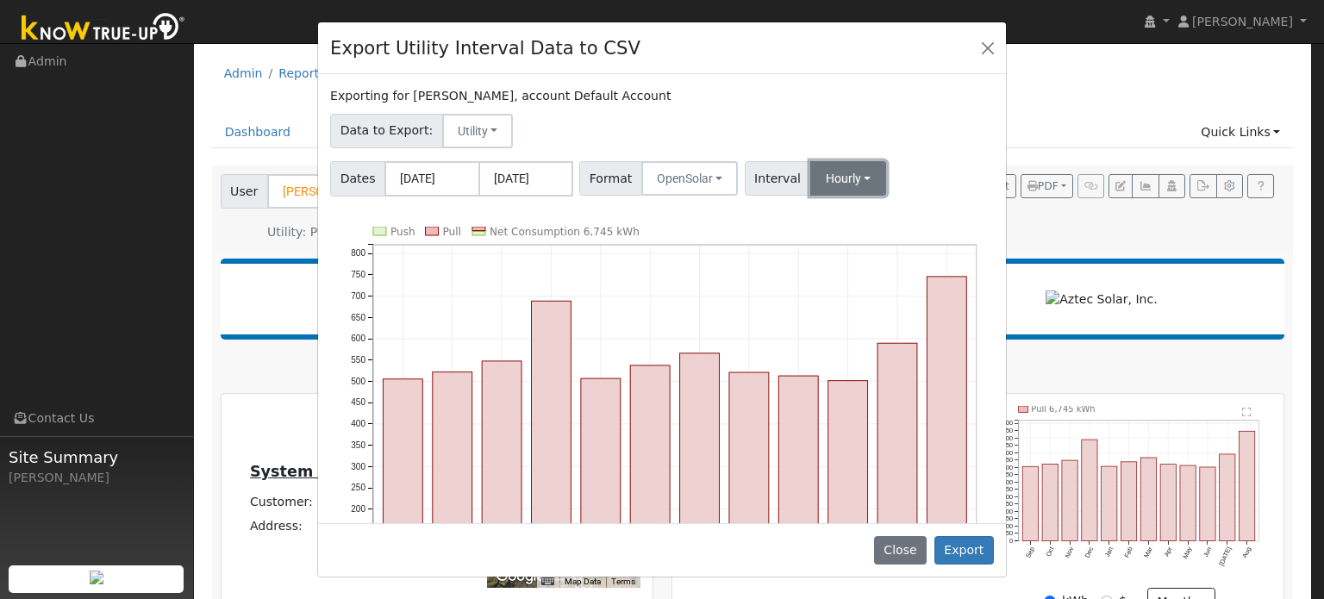
click at [837, 183] on button "Hourly" at bounding box center [848, 178] width 77 height 34
click at [840, 220] on link "15 Minute" at bounding box center [864, 216] width 120 height 24
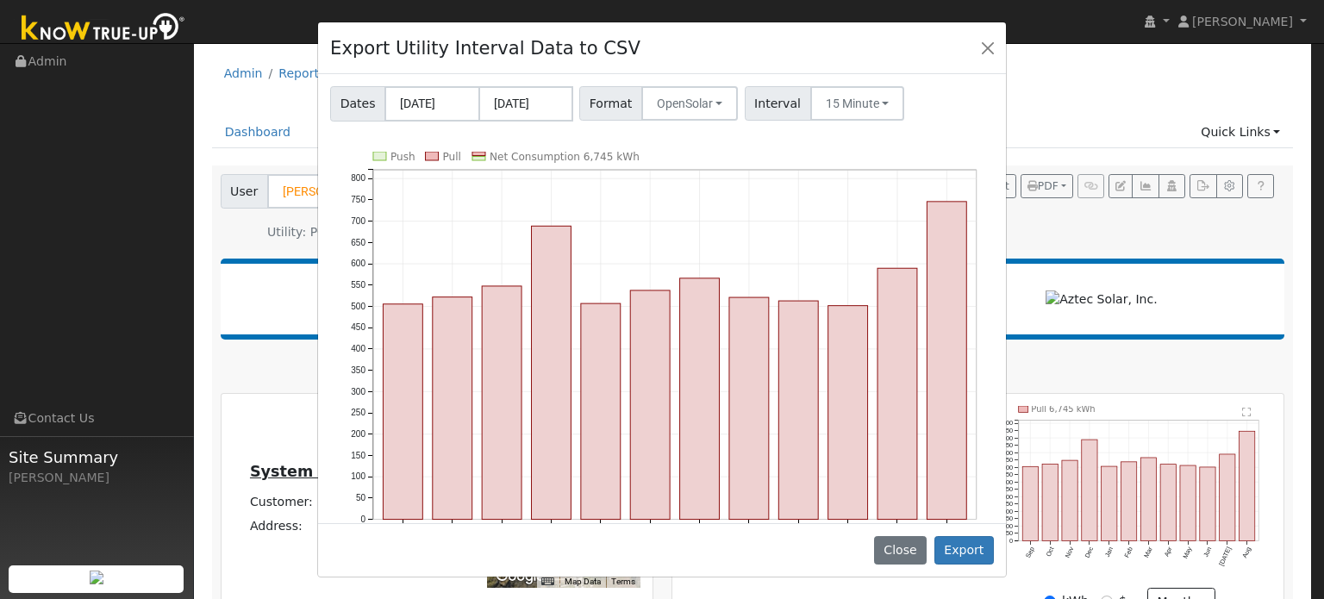
scroll to position [122, 0]
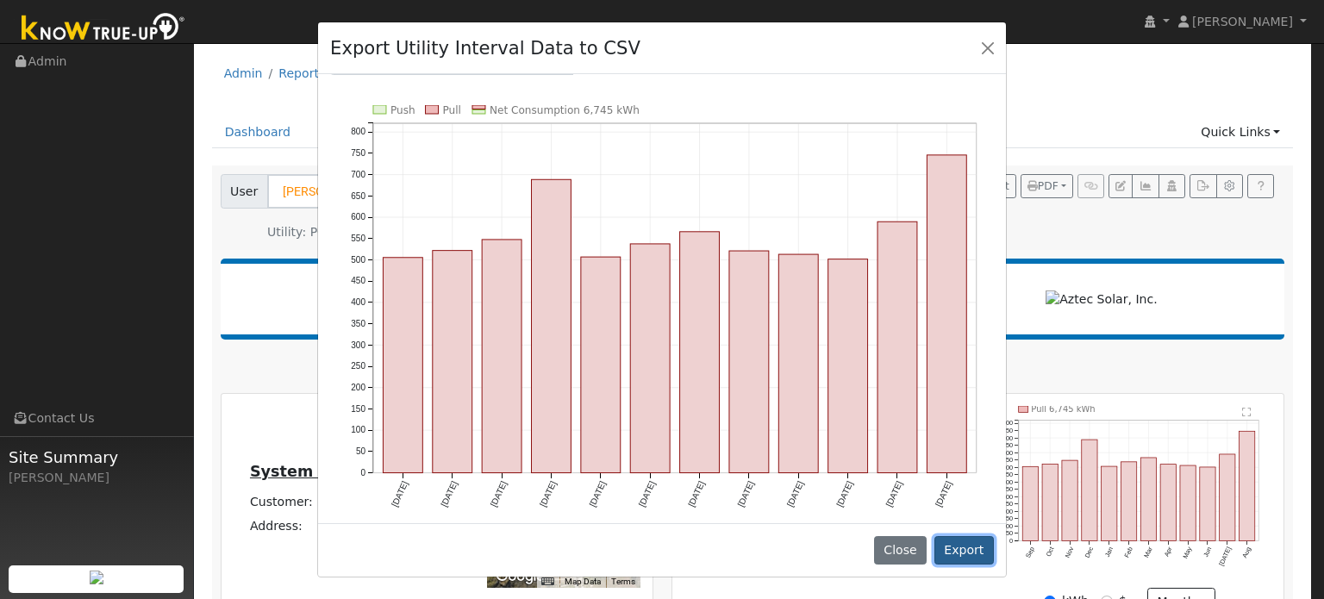
click at [956, 557] on button "Export" at bounding box center [963, 550] width 59 height 29
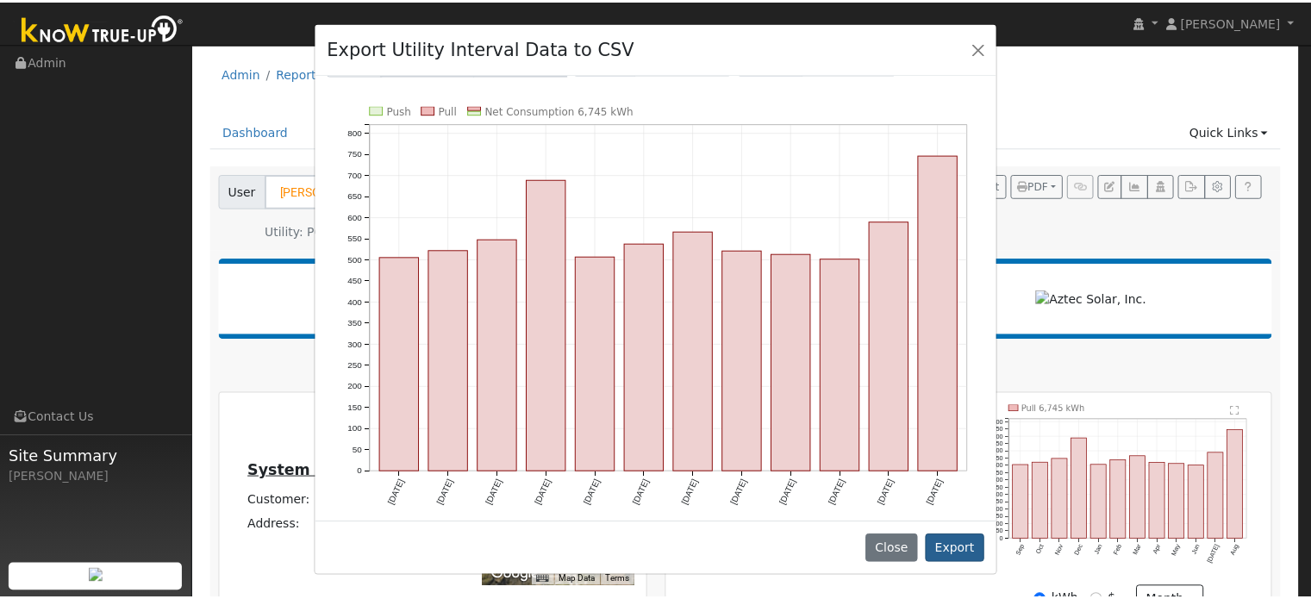
scroll to position [0, 0]
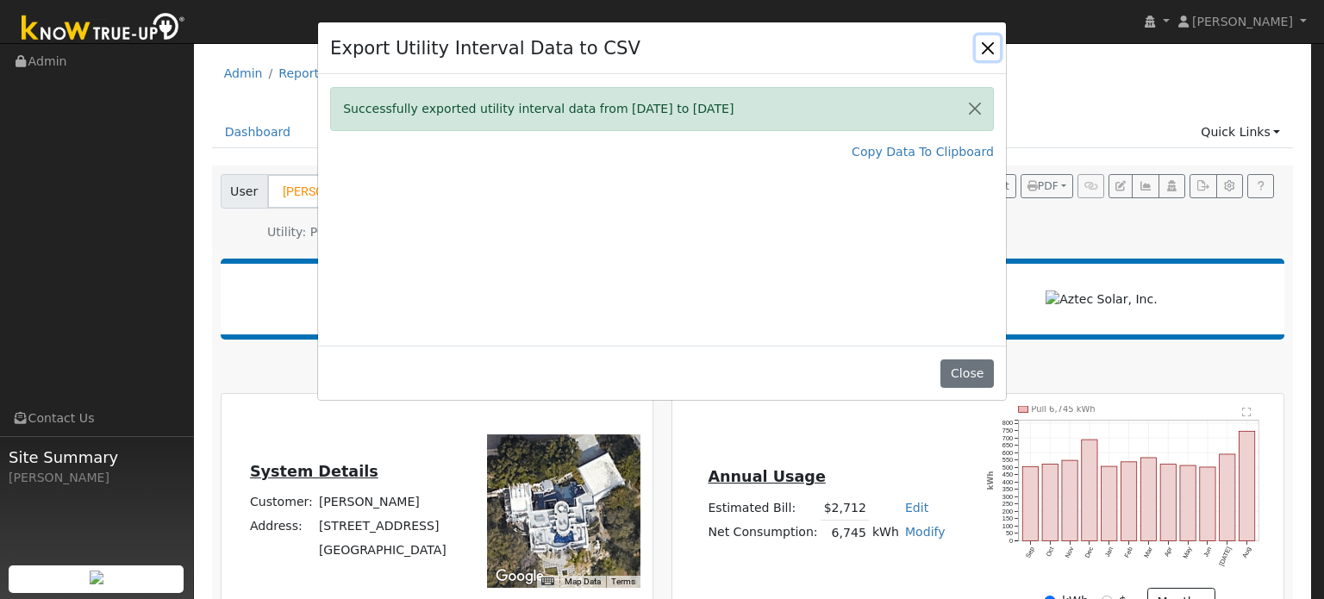
click at [990, 47] on button "Close" at bounding box center [988, 47] width 24 height 24
